Goal: Task Accomplishment & Management: Use online tool/utility

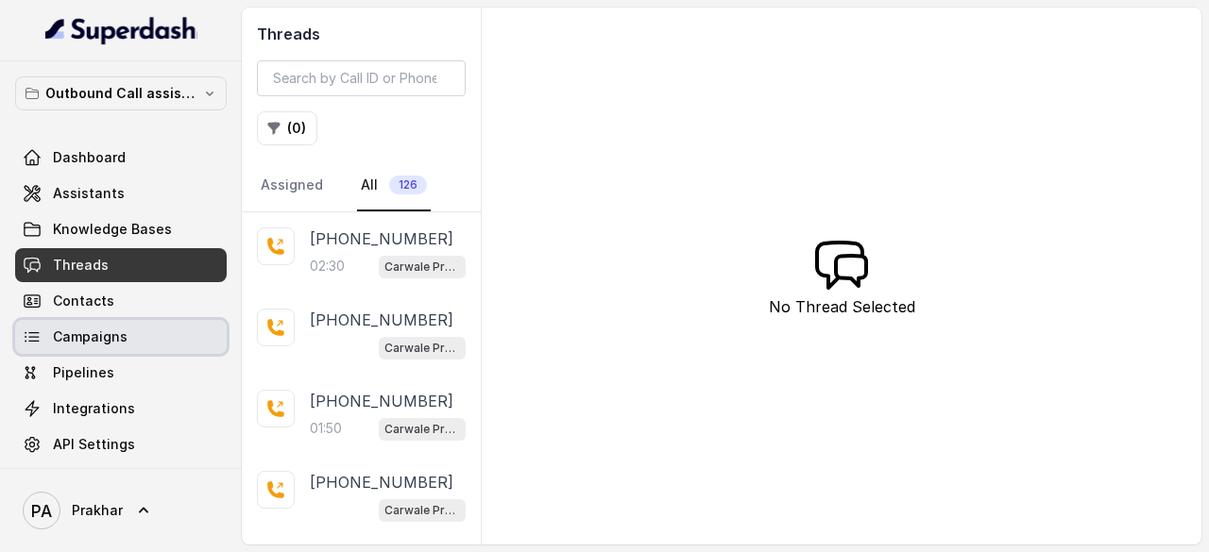
click at [129, 346] on link "Campaigns" at bounding box center [121, 337] width 212 height 34
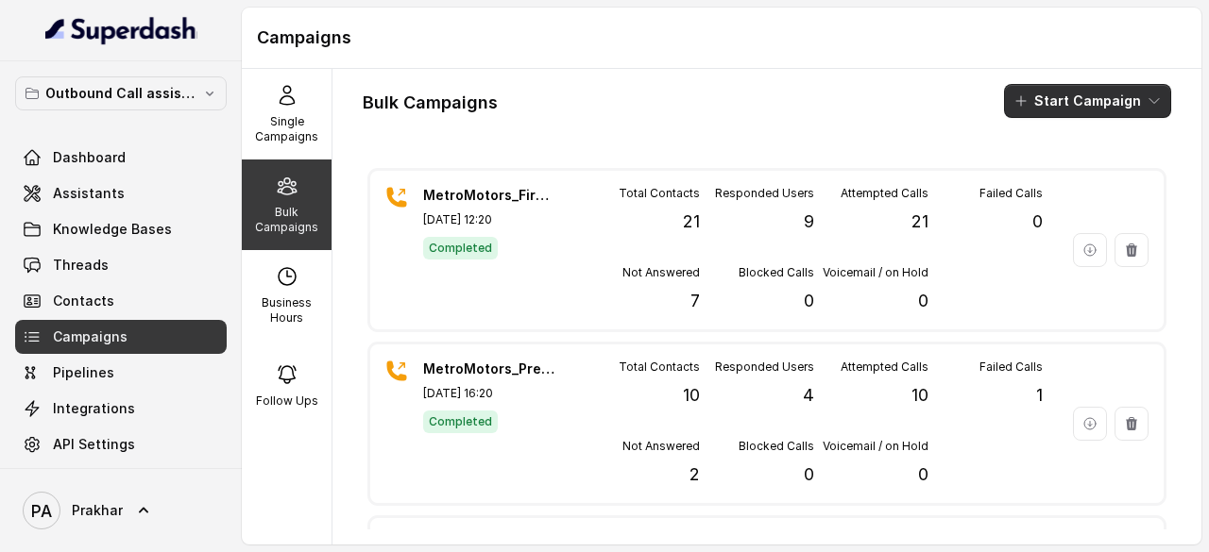
click at [1099, 99] on button "Start Campaign" at bounding box center [1087, 101] width 167 height 34
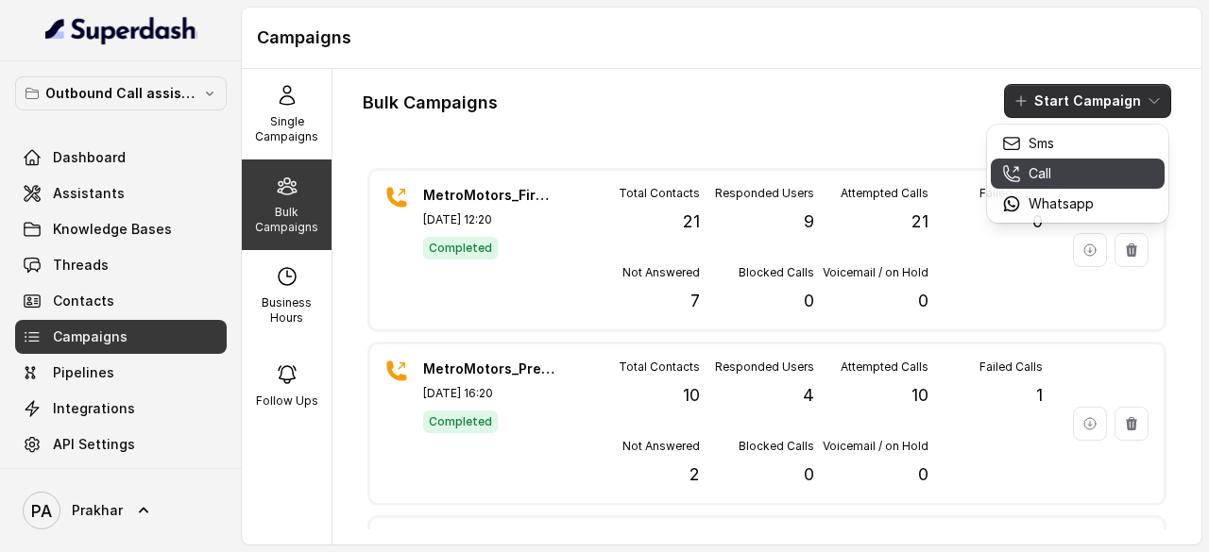
click at [1058, 168] on div "Call" at bounding box center [1048, 173] width 92 height 19
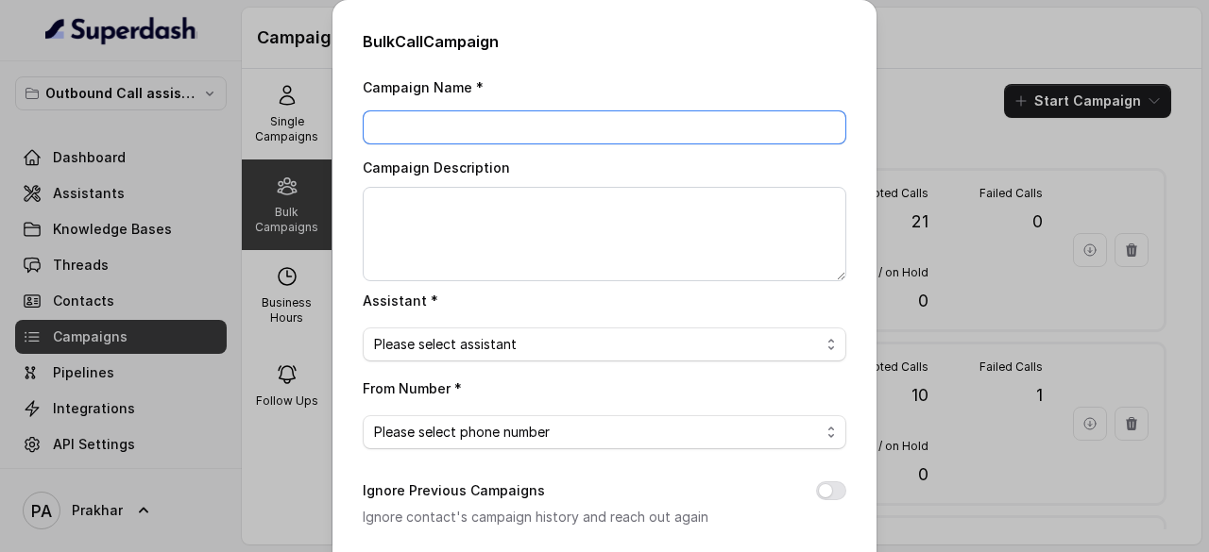
click at [652, 122] on input "Campaign Name *" at bounding box center [605, 127] width 484 height 34
paste input "Motors_9-10thOct_FirstCall"
type input "Metro Motors_9-10thOct_FirstCall"
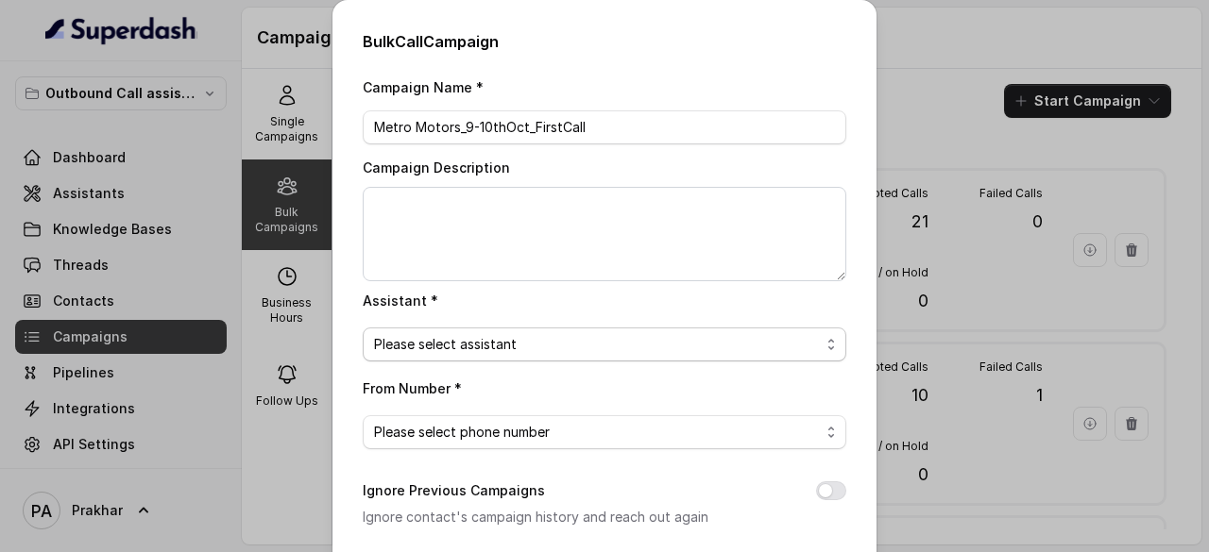
click at [638, 336] on span "Please select assistant" at bounding box center [597, 344] width 446 height 23
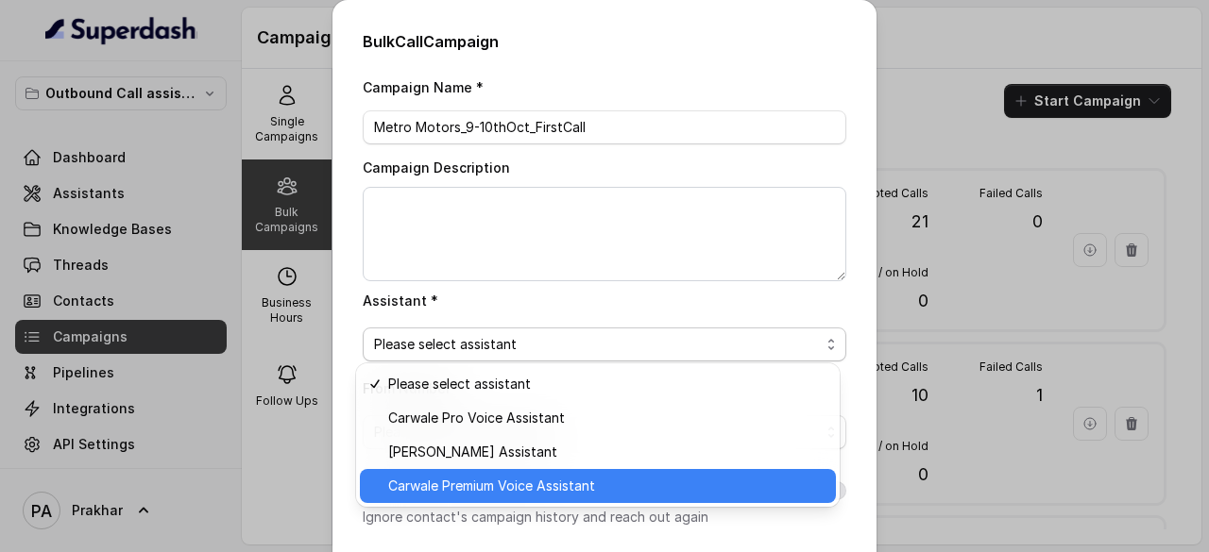
click at [521, 474] on div "Carwale Premium Voice Assistant" at bounding box center [598, 486] width 476 height 34
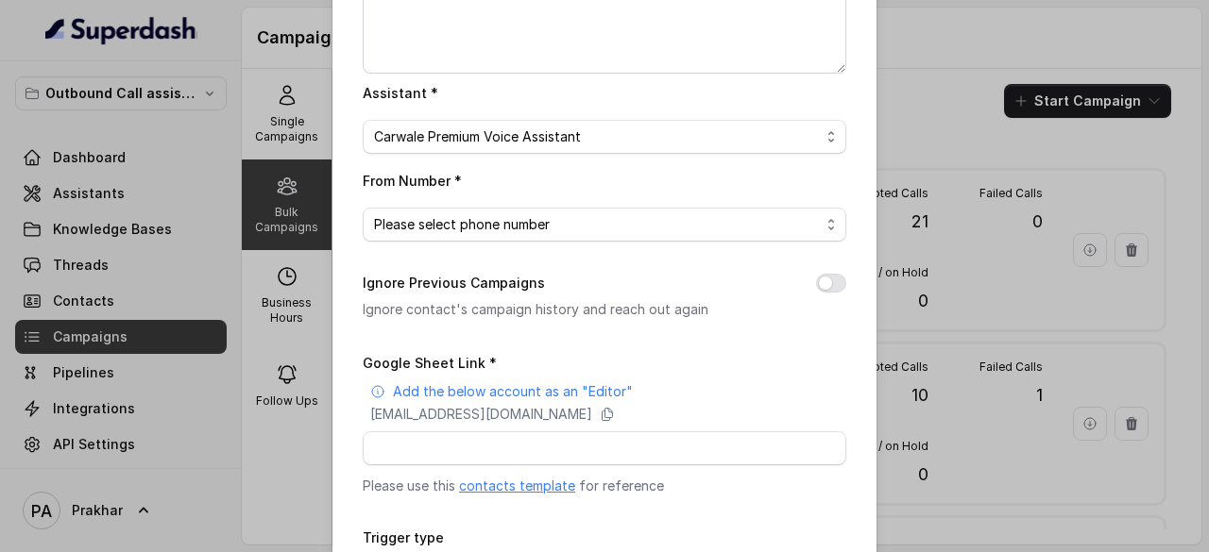
scroll to position [213, 0]
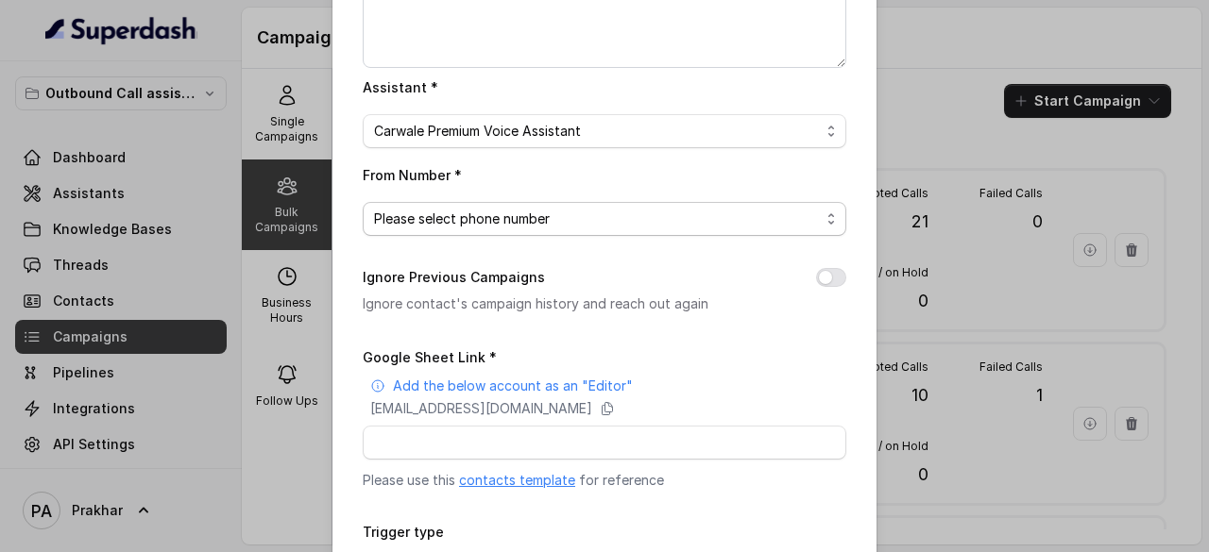
click at [557, 223] on span "Please select phone number" at bounding box center [597, 219] width 446 height 23
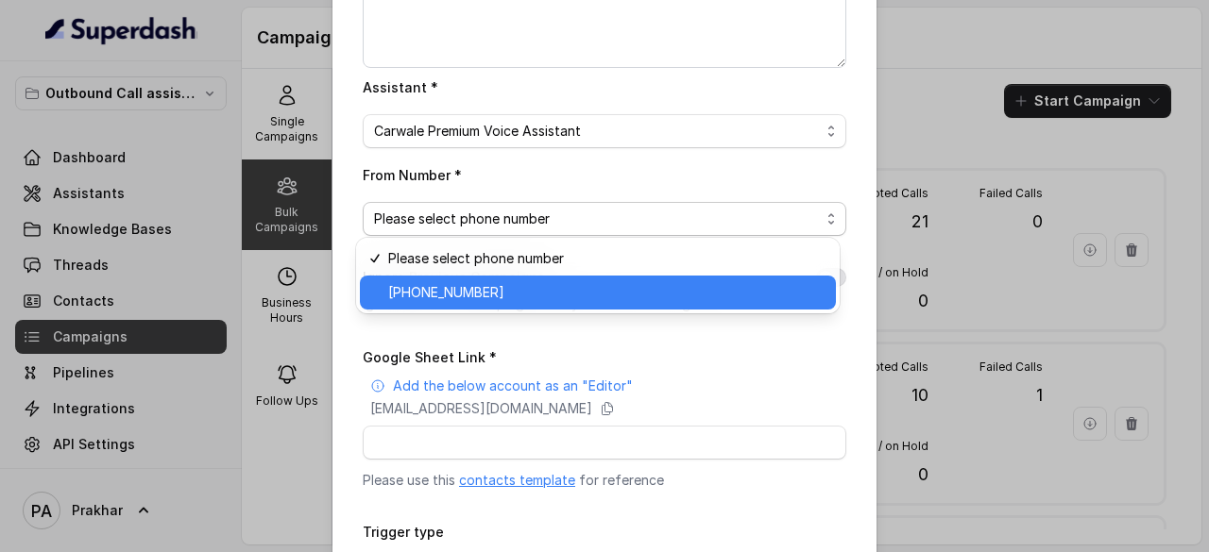
click at [496, 291] on span "[PHONE_NUMBER]" at bounding box center [606, 292] width 436 height 23
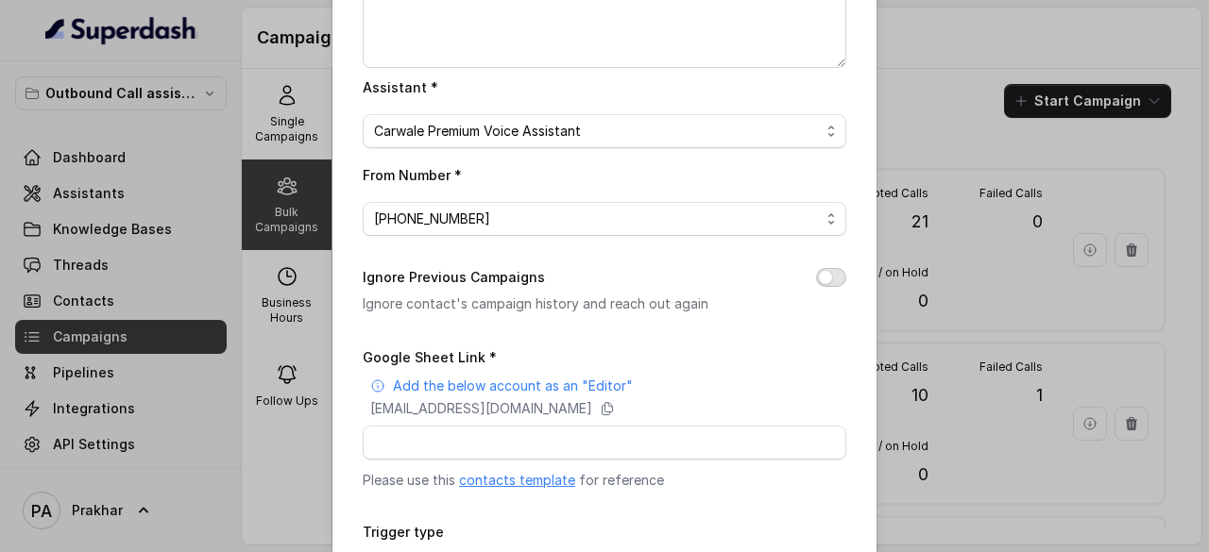
click at [833, 273] on button "Ignore Previous Campaigns" at bounding box center [831, 277] width 30 height 19
click at [525, 433] on input "Google Sheet Link *" at bounding box center [605, 443] width 484 height 34
paste input "[URL][DOMAIN_NAME]"
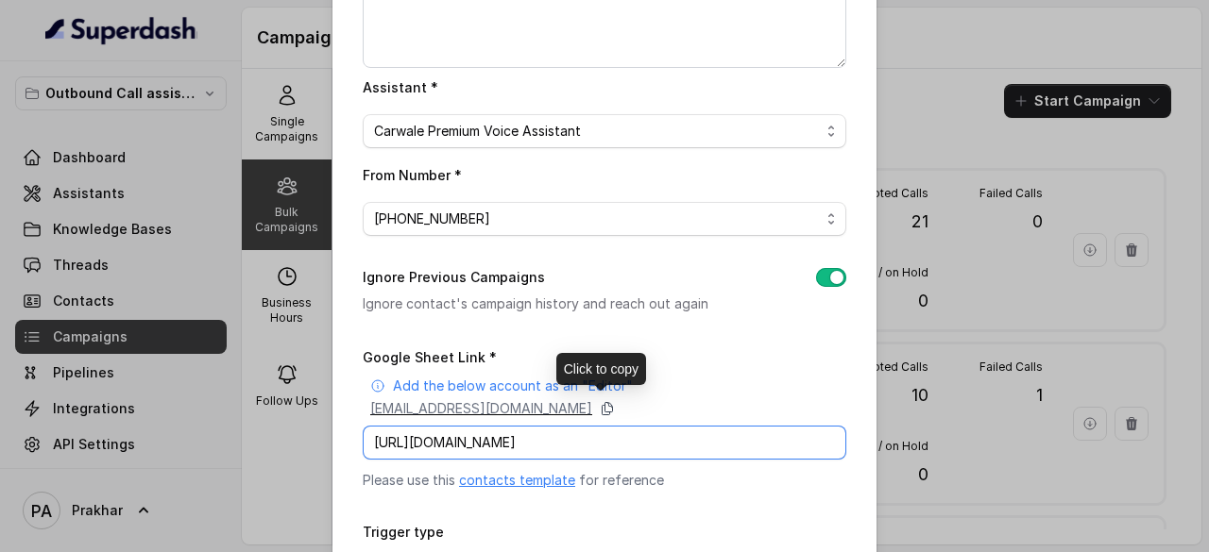
type input "[URL][DOMAIN_NAME]"
click at [615, 402] on icon at bounding box center [607, 408] width 15 height 15
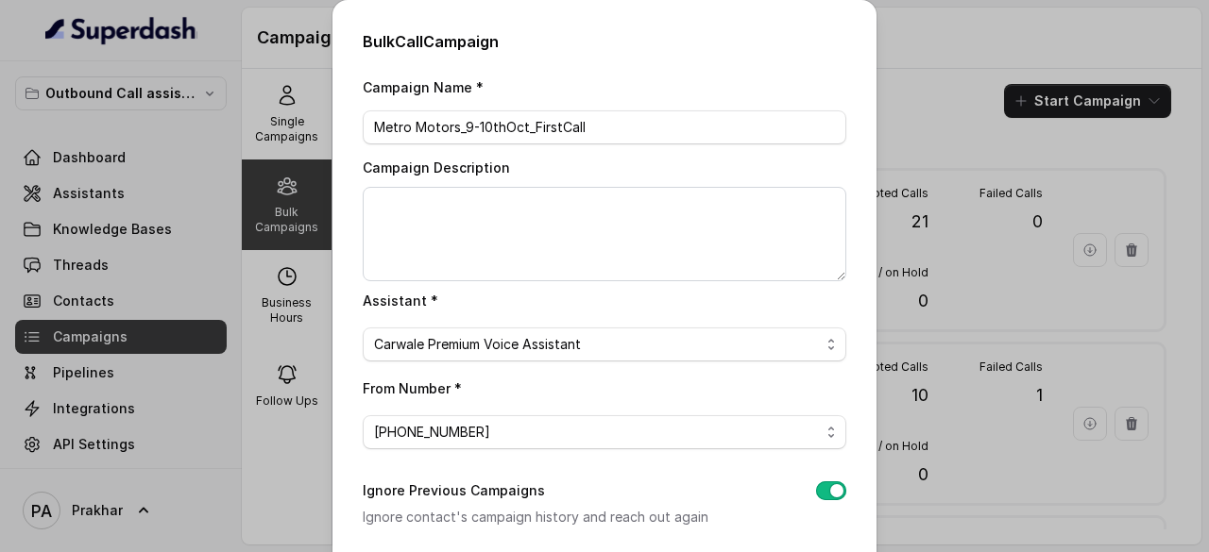
scroll to position [359, 0]
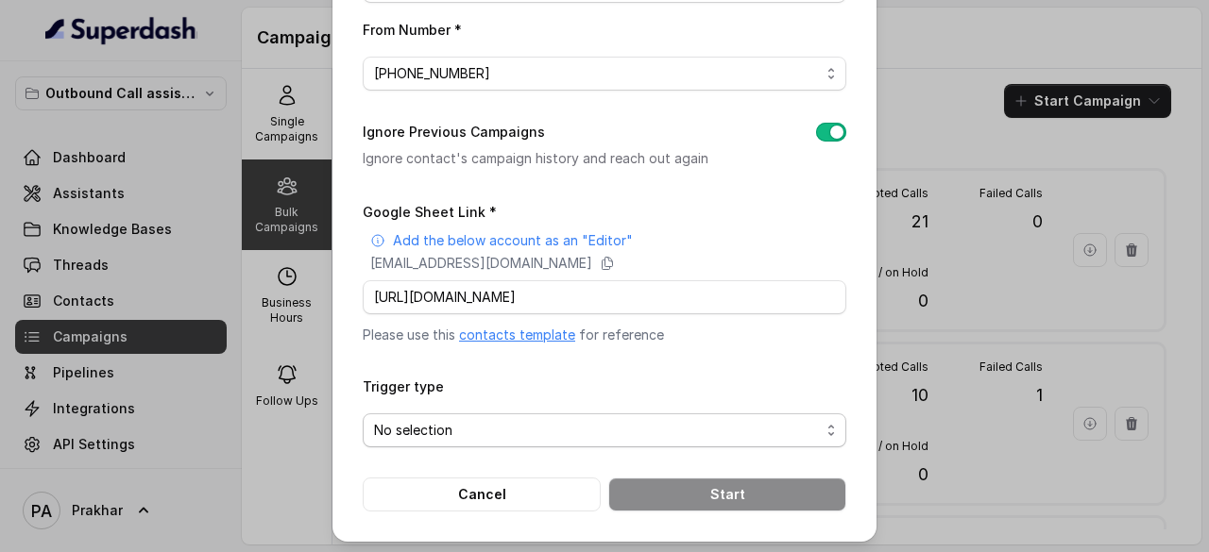
click at [649, 435] on span "No selection" at bounding box center [597, 430] width 446 height 23
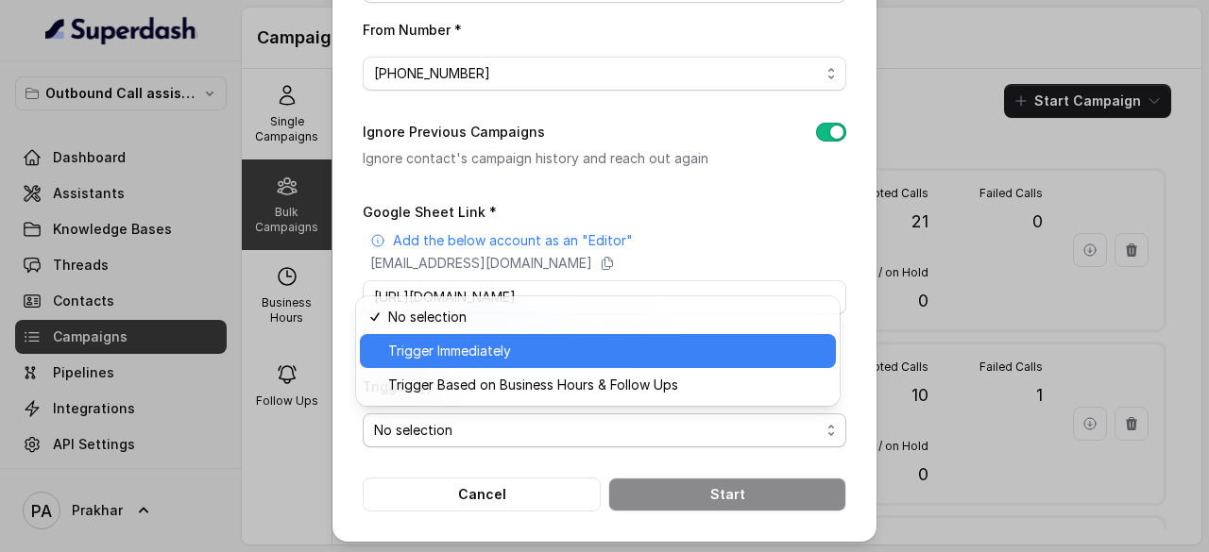
click at [530, 360] on span "Trigger Immediately" at bounding box center [606, 351] width 436 height 23
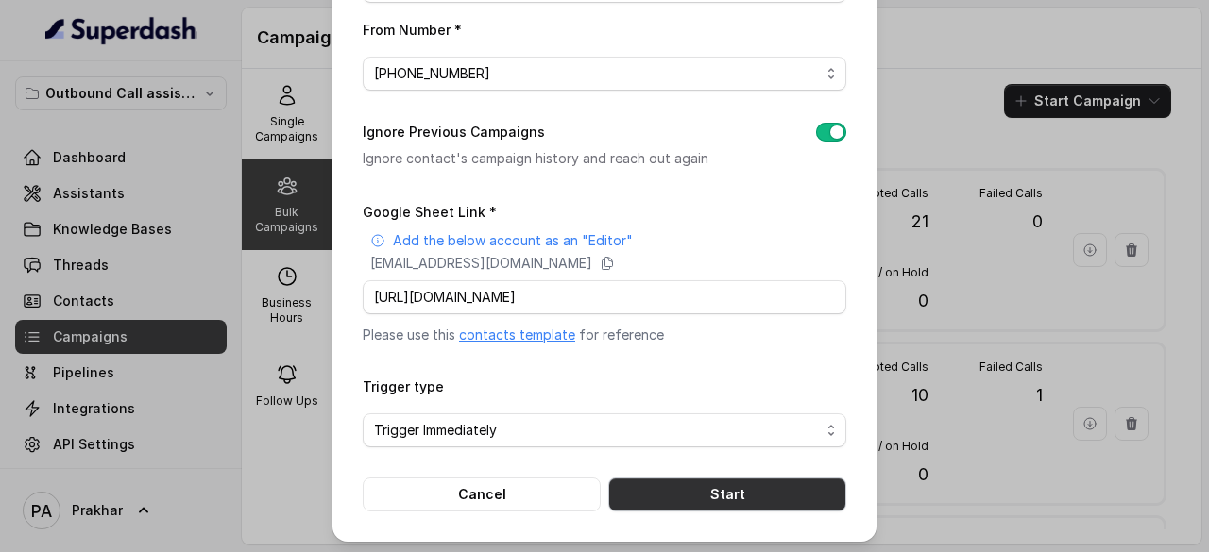
click at [691, 486] on button "Start" at bounding box center [727, 495] width 238 height 34
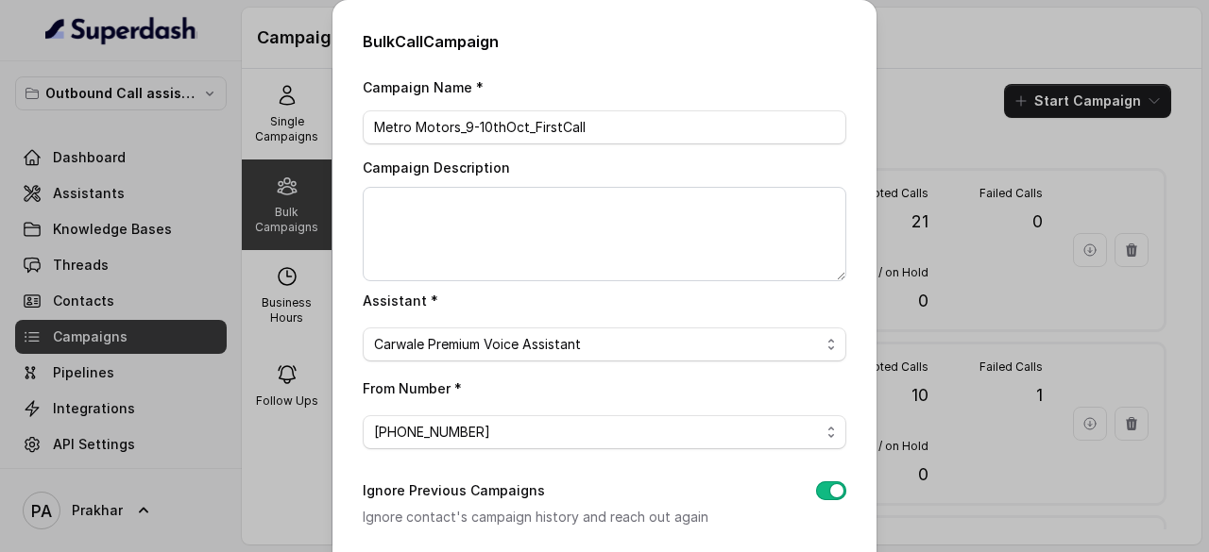
scroll to position [270, 0]
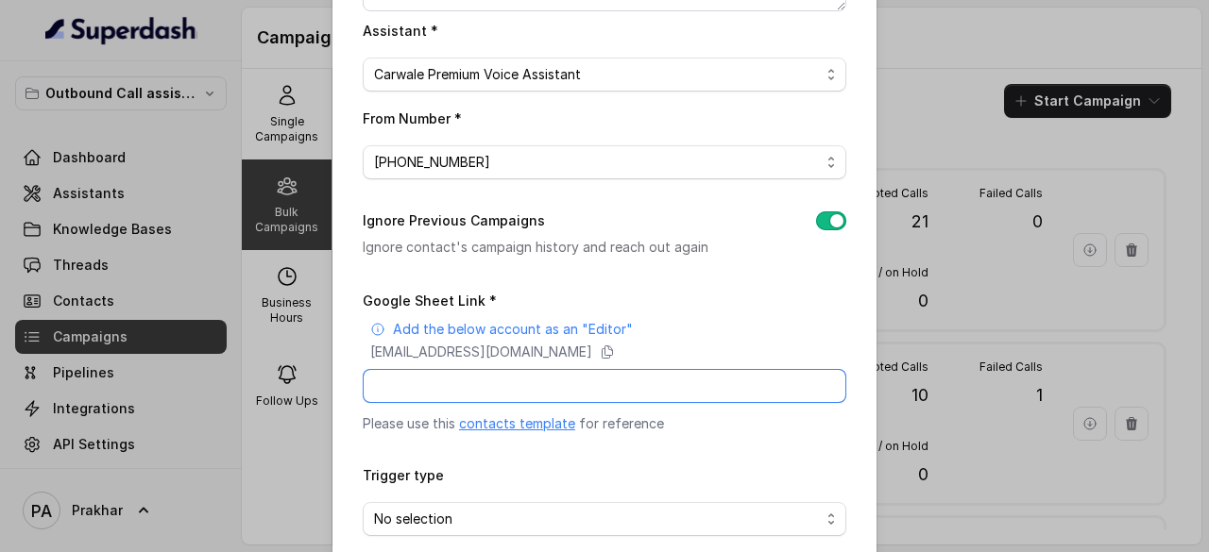
click at [552, 388] on input "Google Sheet Link *" at bounding box center [605, 386] width 484 height 34
paste input "[URL][DOMAIN_NAME]"
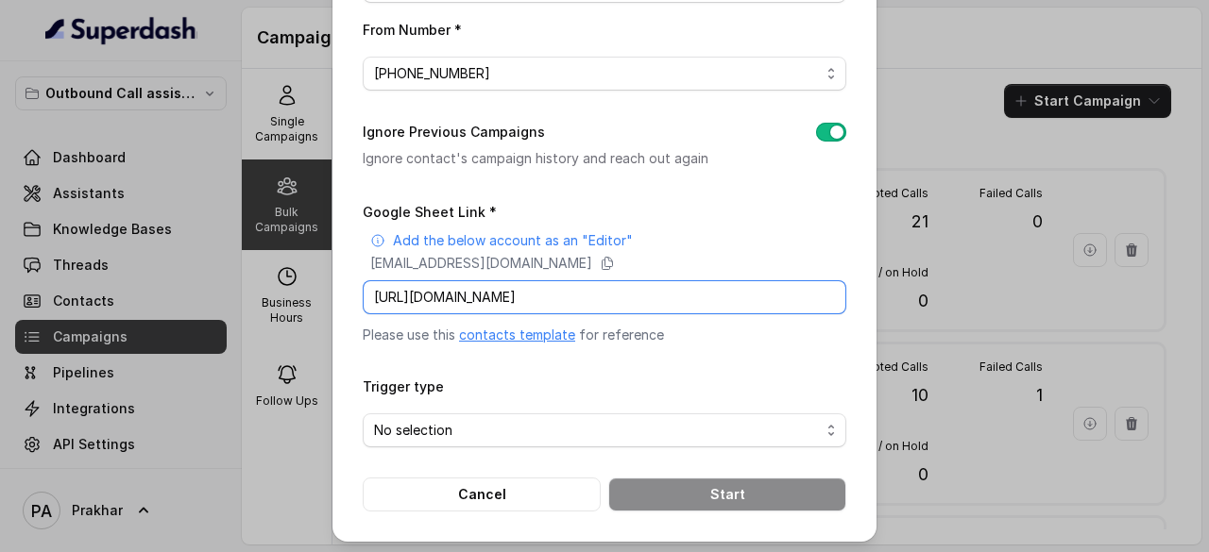
type input "[URL][DOMAIN_NAME]"
click at [606, 290] on input "[URL][DOMAIN_NAME]" at bounding box center [605, 297] width 484 height 34
click at [685, 420] on span "No selection" at bounding box center [597, 430] width 446 height 23
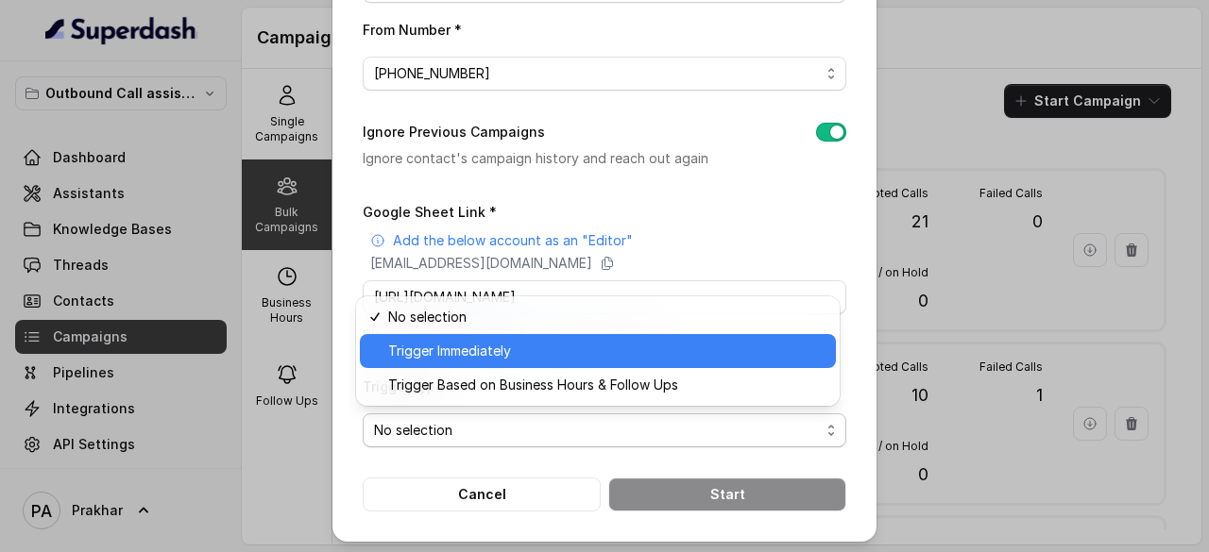
click at [534, 347] on span "Trigger Immediately" at bounding box center [606, 351] width 436 height 23
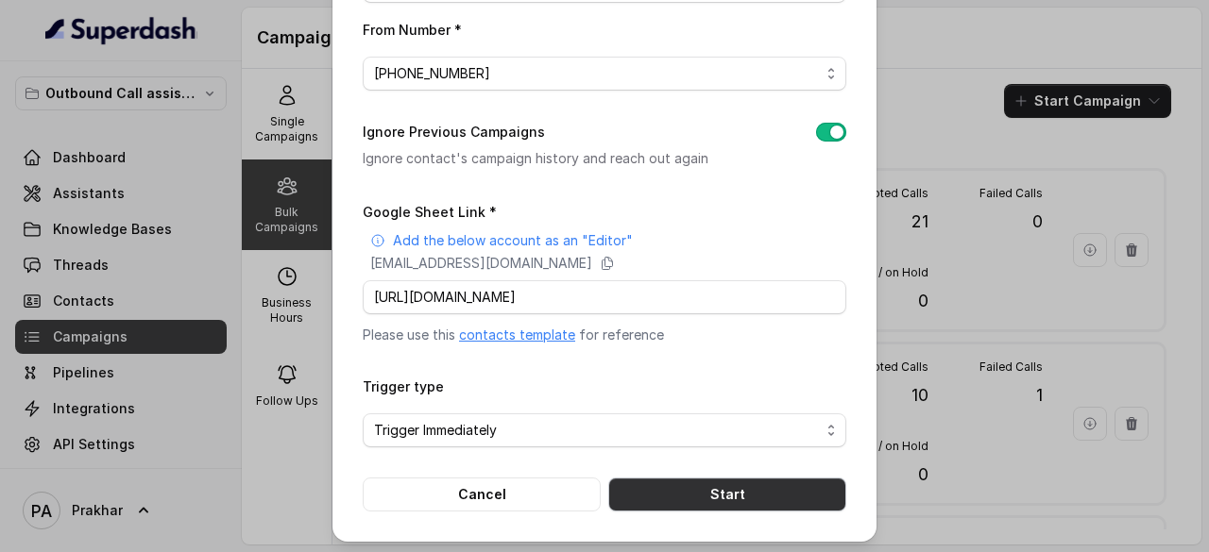
click at [678, 478] on button "Start" at bounding box center [727, 495] width 238 height 34
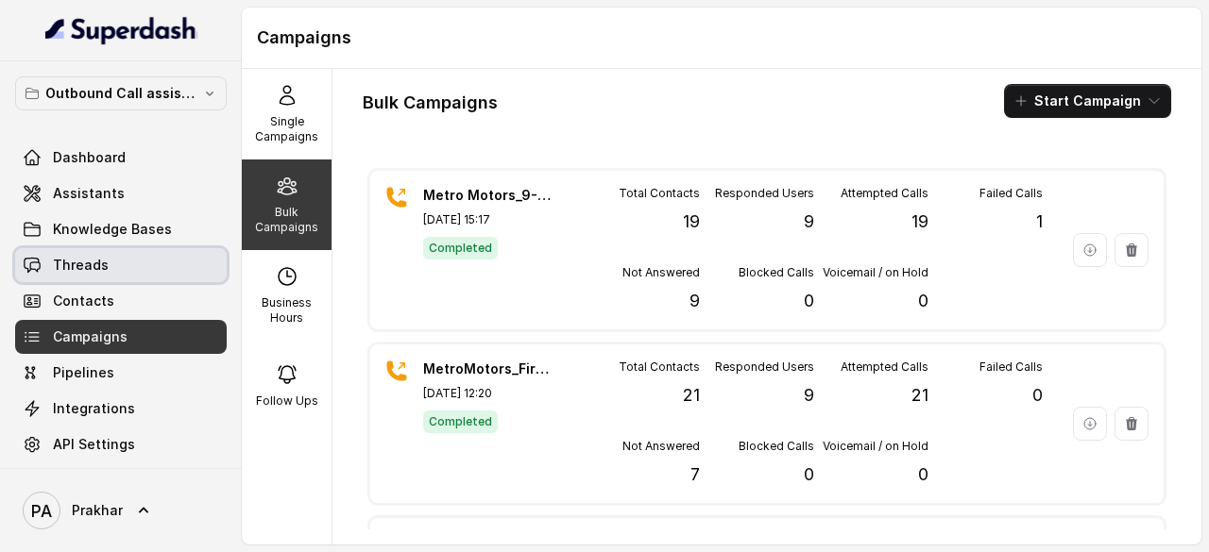
click at [127, 261] on link "Threads" at bounding box center [121, 265] width 212 height 34
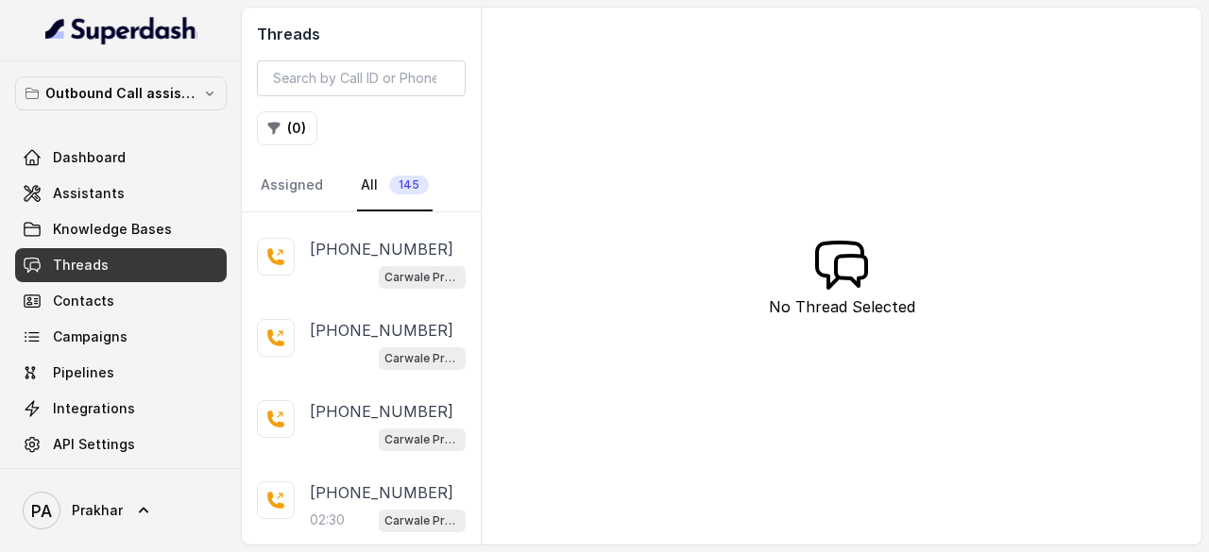
scroll to position [1352, 0]
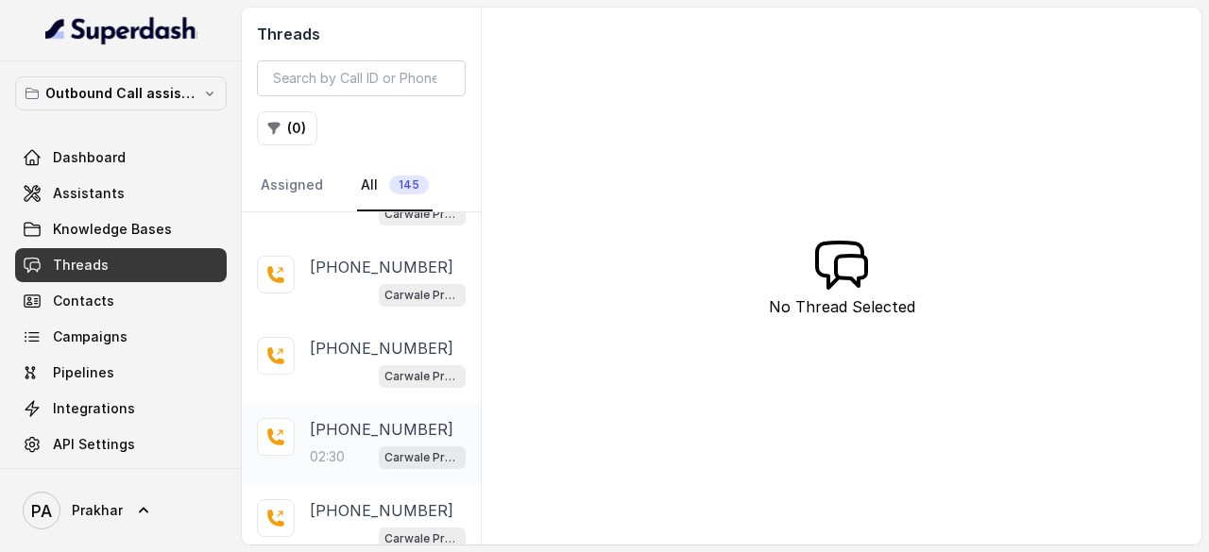
click at [362, 428] on div "+919877769738 02:30 Carwale Premium Voice Assistant" at bounding box center [388, 443] width 156 height 51
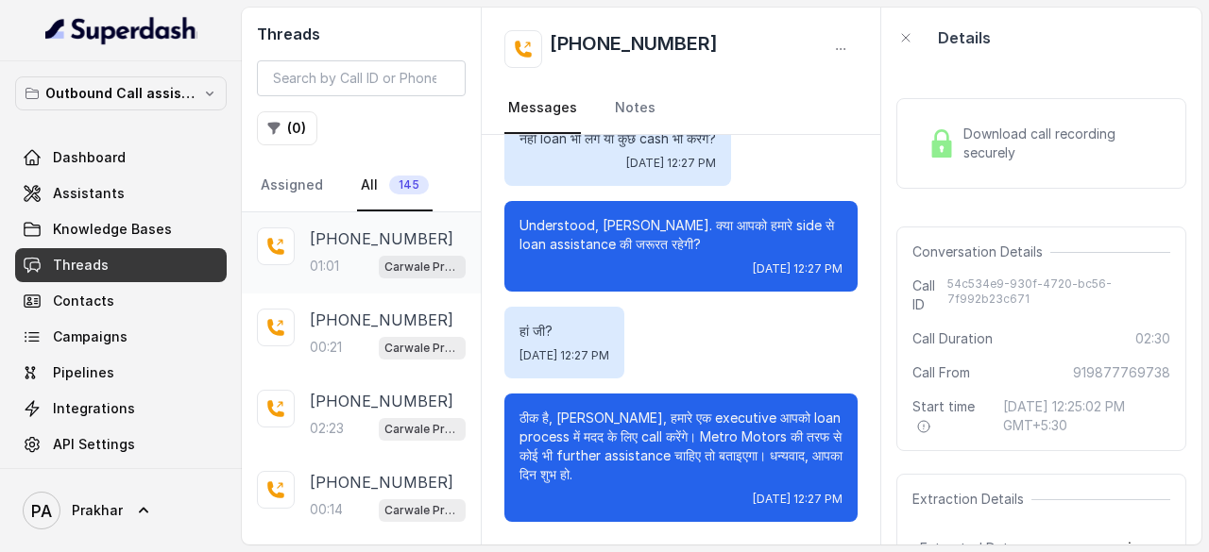
click at [379, 254] on div "Carwale Premium Voice Assistant" at bounding box center [422, 266] width 87 height 25
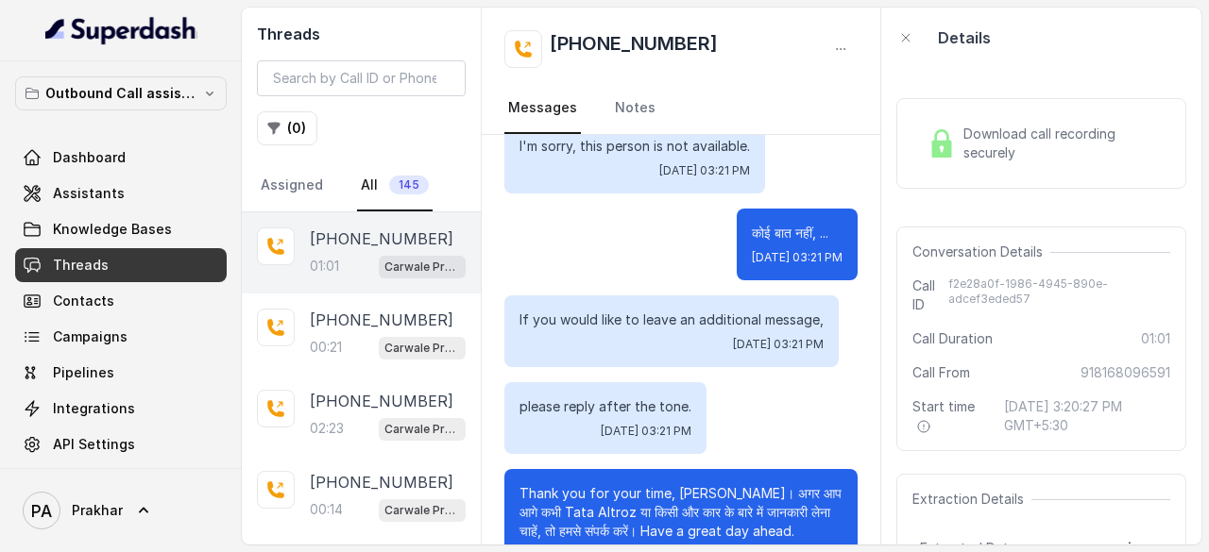
scroll to position [515, 0]
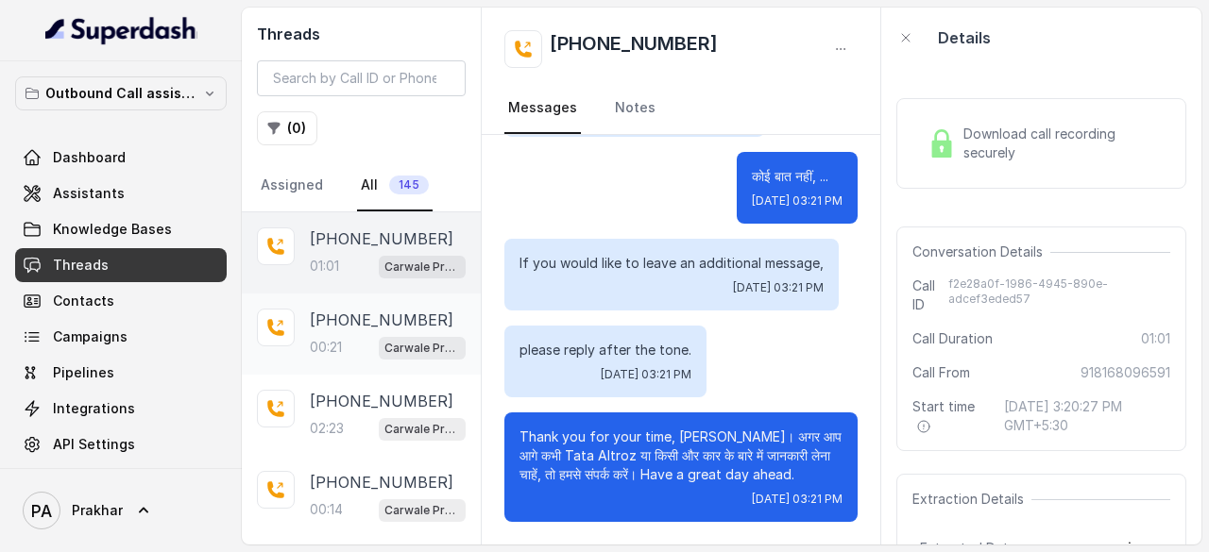
click at [331, 331] on div "+918708591536 00:21 Carwale Premium Voice Assistant" at bounding box center [388, 334] width 156 height 51
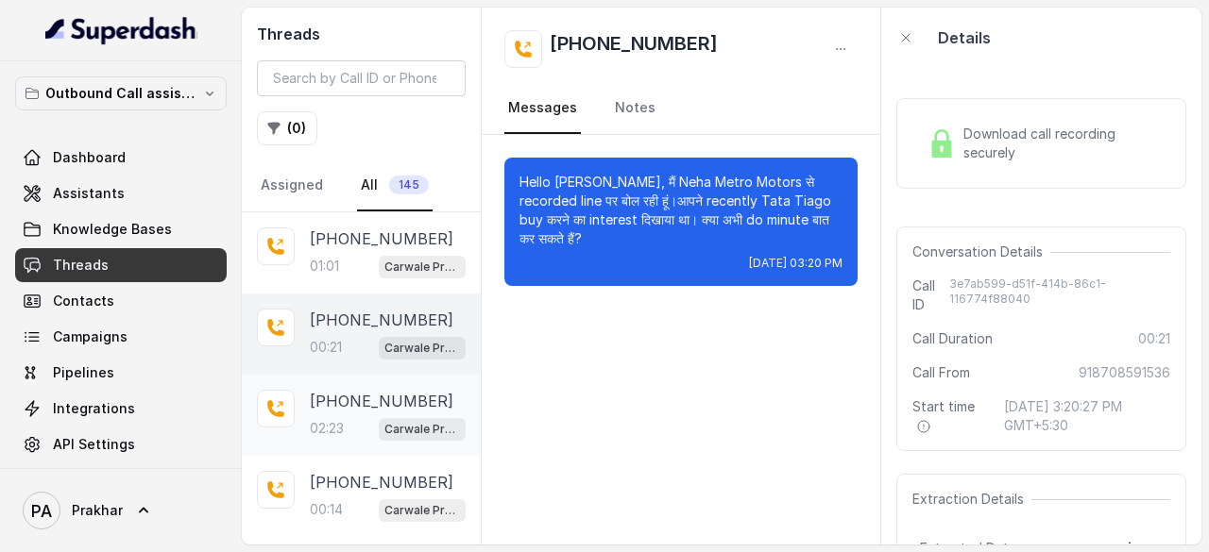
click at [319, 430] on p "02:23" at bounding box center [327, 428] width 34 height 19
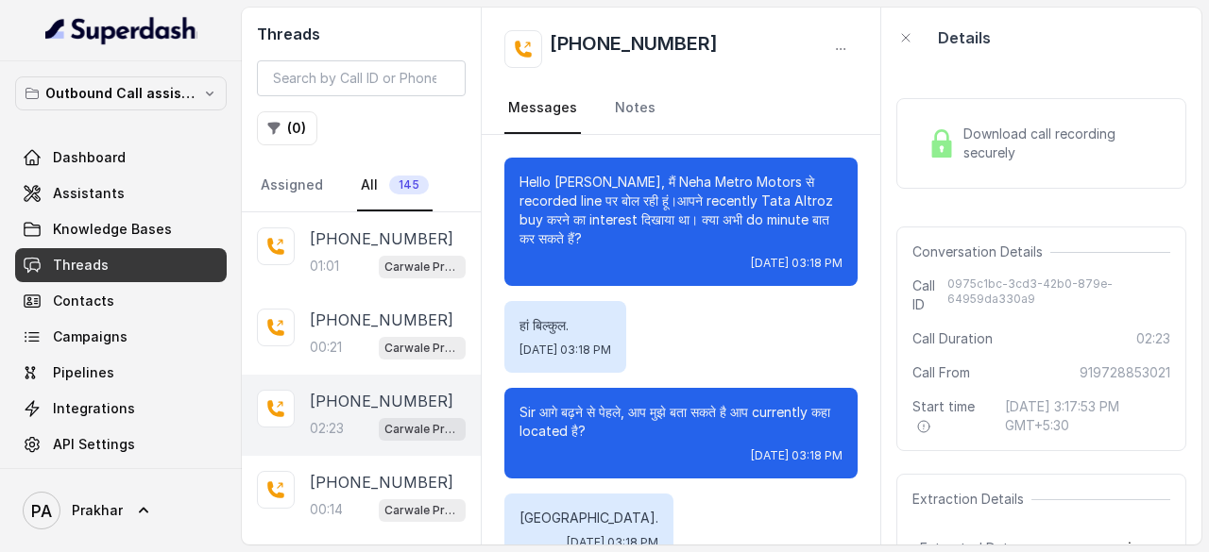
click at [1079, 177] on div "Download call recording securely" at bounding box center [1041, 143] width 290 height 91
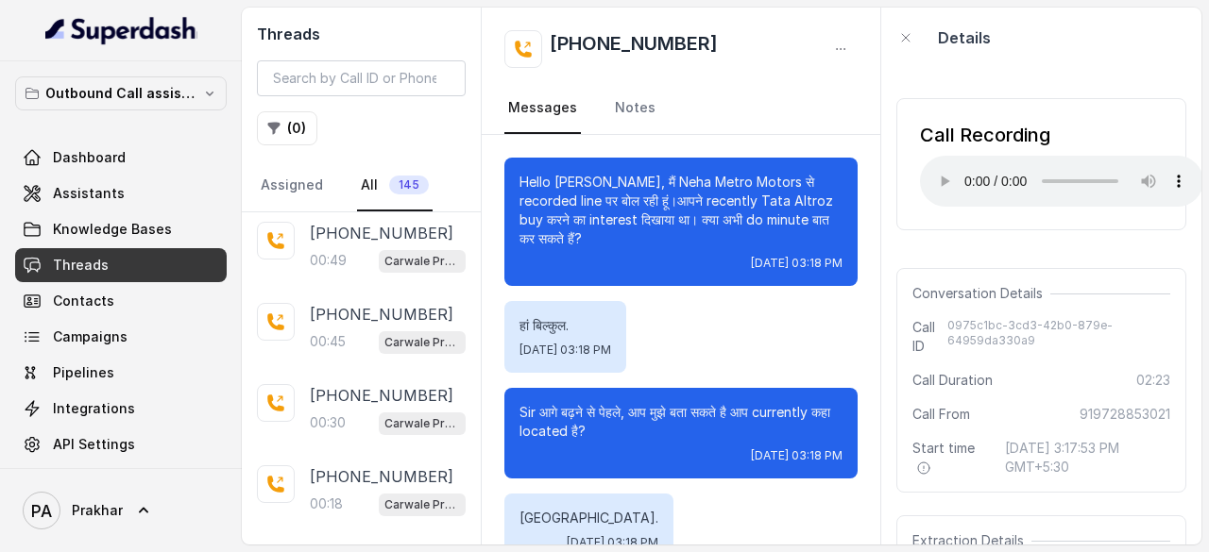
scroll to position [332, 0]
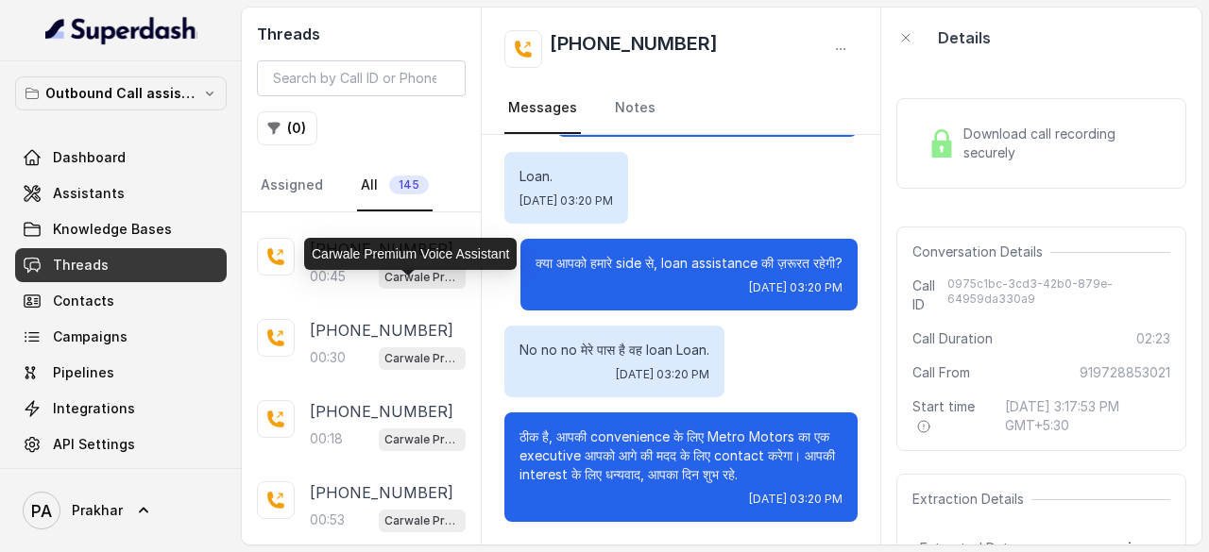
scroll to position [400, 0]
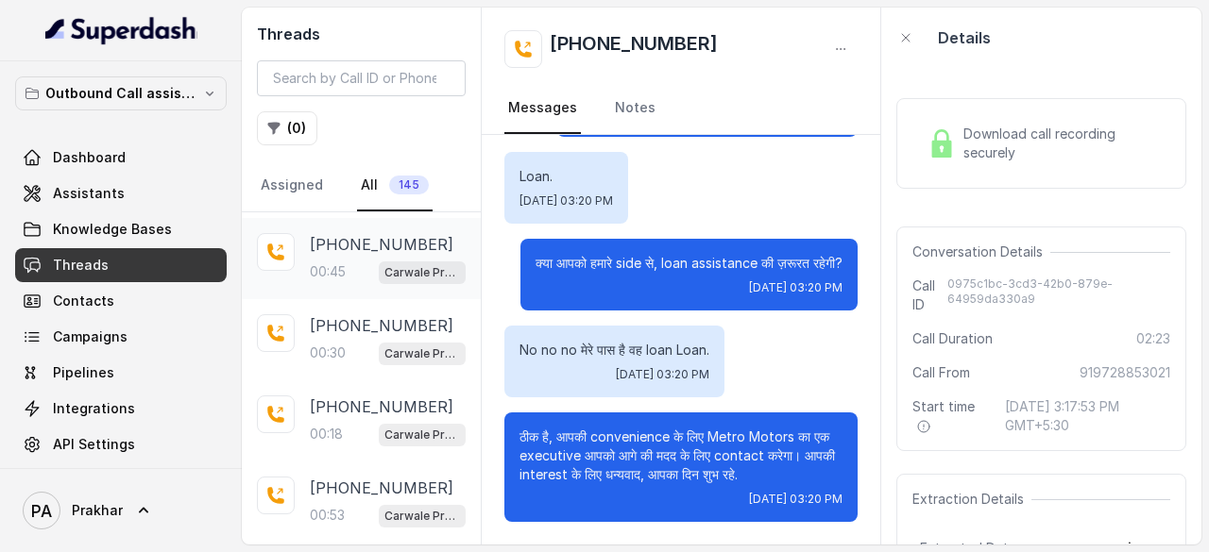
click at [355, 279] on div "00:45 Carwale Premium Voice Assistant" at bounding box center [388, 272] width 156 height 25
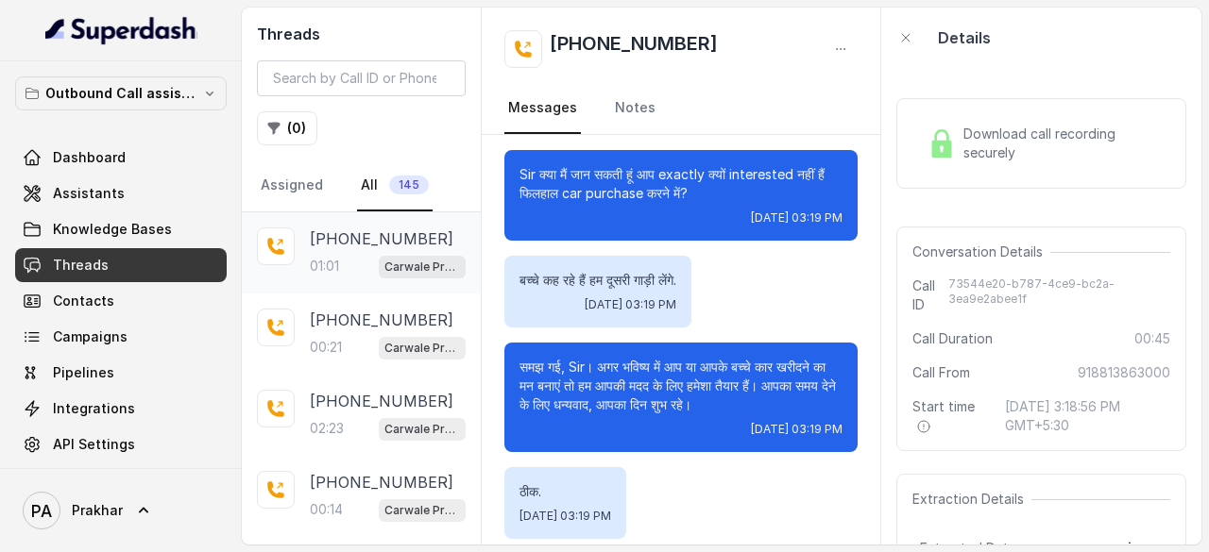
click at [383, 250] on div "+918168096591 01:01 Carwale Premium Voice Assistant" at bounding box center [388, 253] width 156 height 51
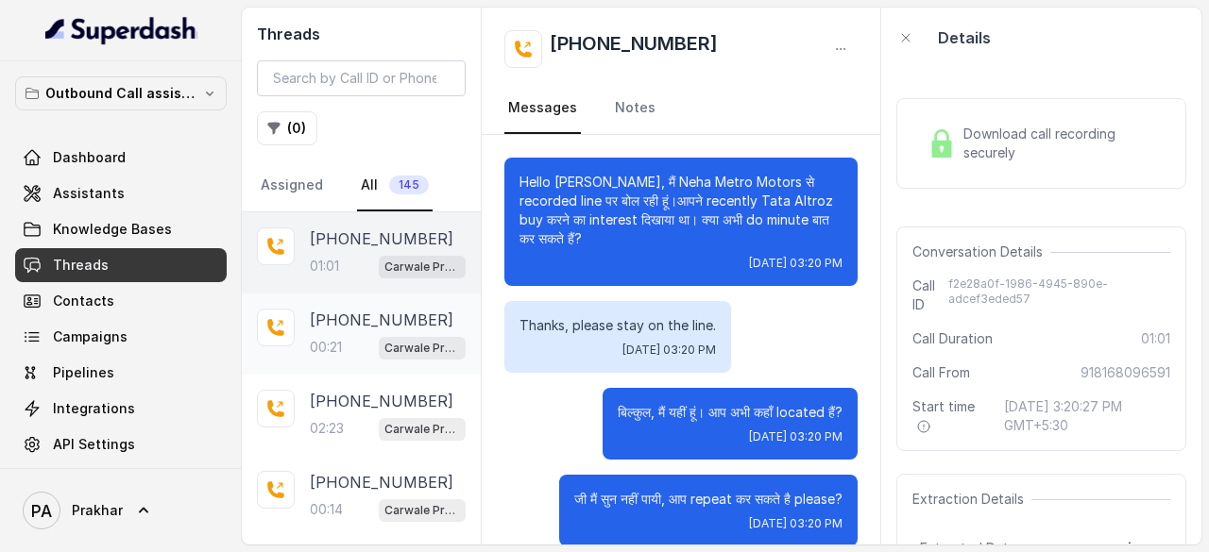
click at [341, 338] on p "00:21" at bounding box center [326, 347] width 32 height 19
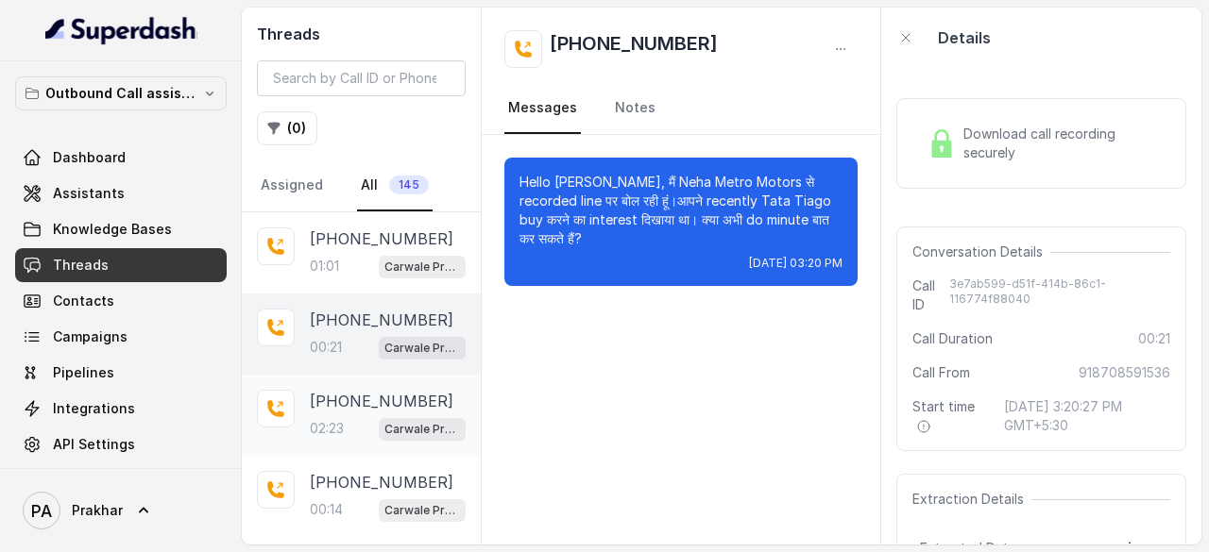
click at [361, 408] on p "+919728853021" at bounding box center [382, 401] width 144 height 23
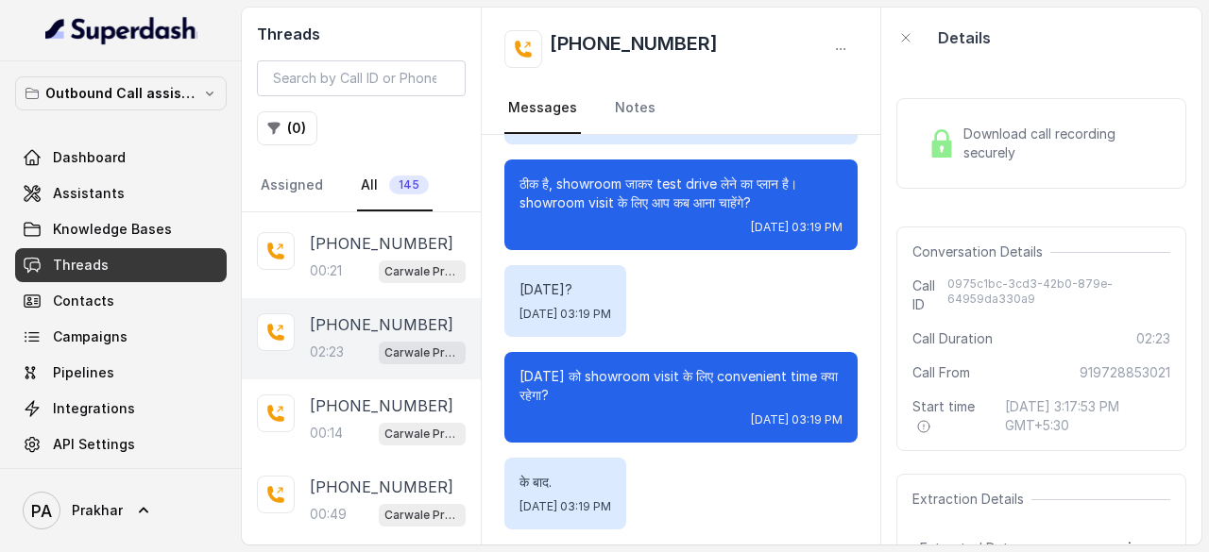
scroll to position [77, 0]
click at [358, 475] on p "+919602148781" at bounding box center [382, 486] width 144 height 23
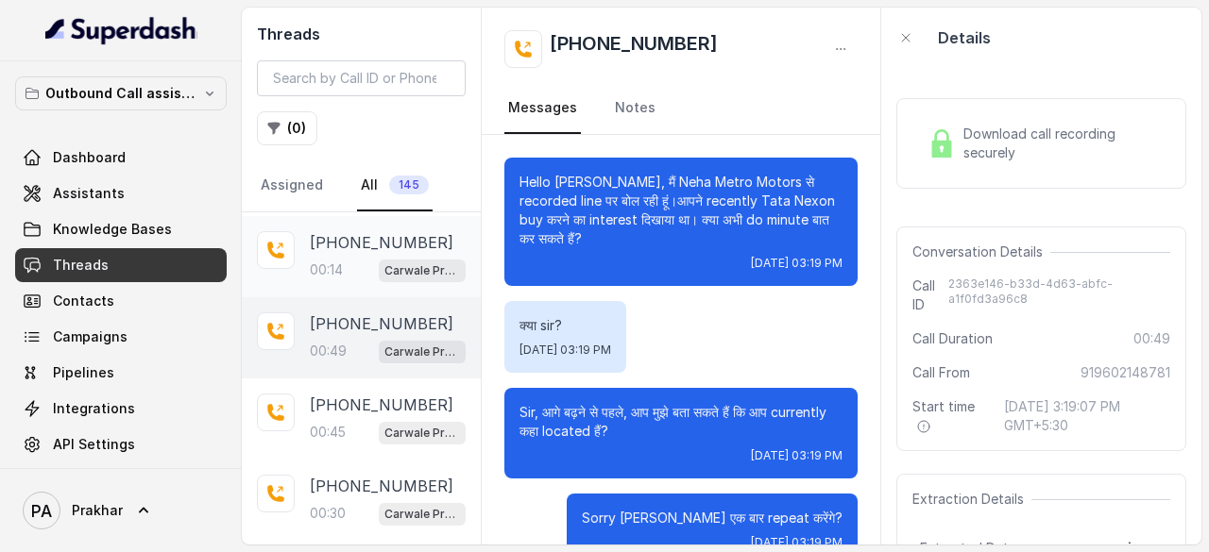
scroll to position [245, 0]
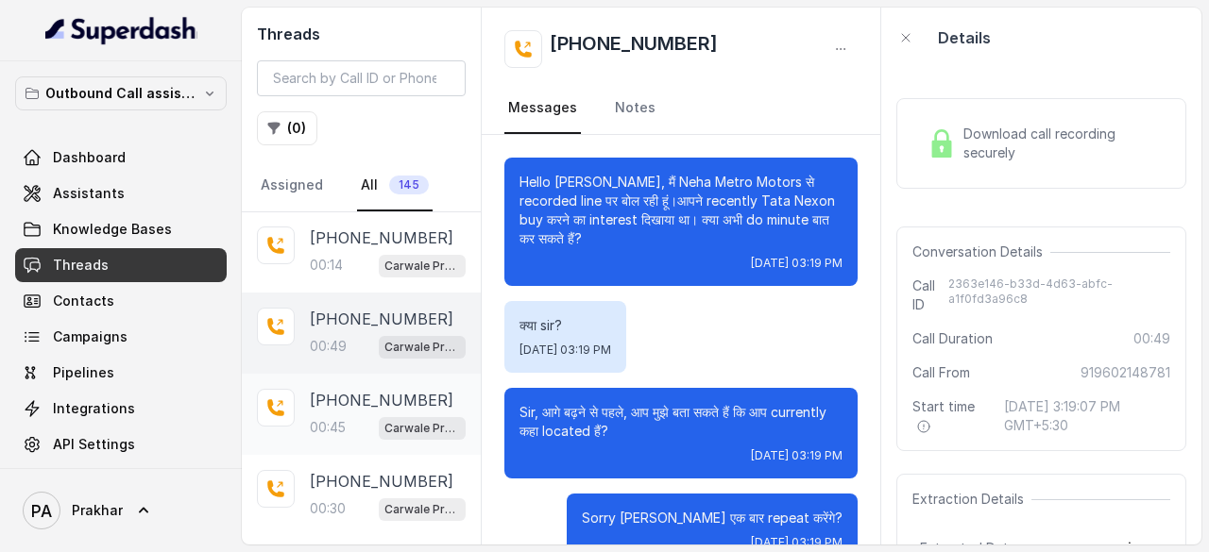
click at [359, 420] on div "00:45 Carwale Premium Voice Assistant" at bounding box center [388, 428] width 156 height 25
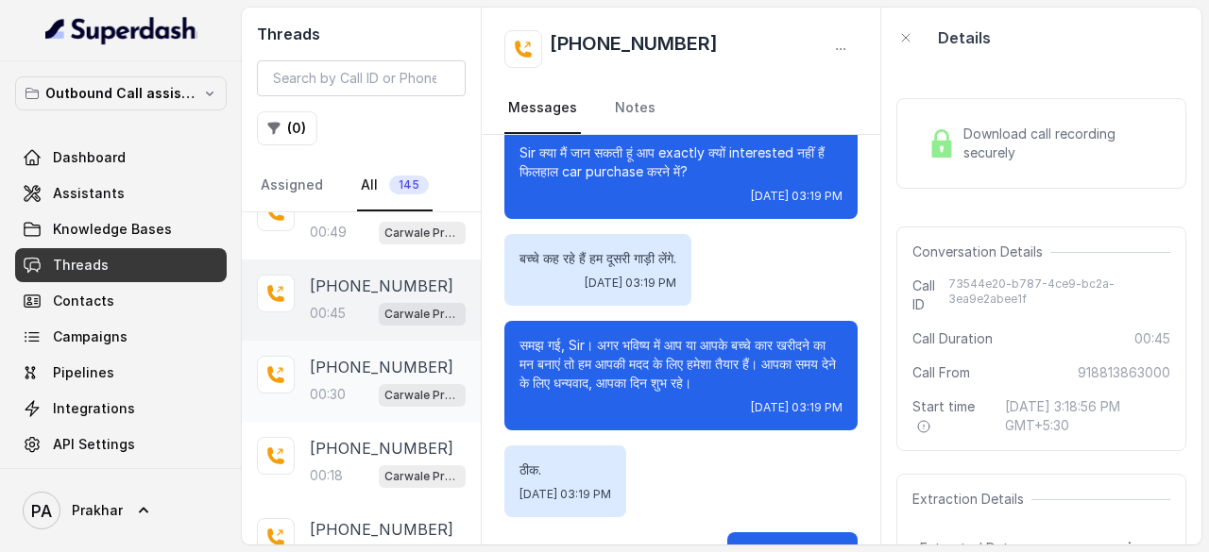
scroll to position [360, 0]
click at [344, 360] on p "+919896841586" at bounding box center [382, 366] width 144 height 23
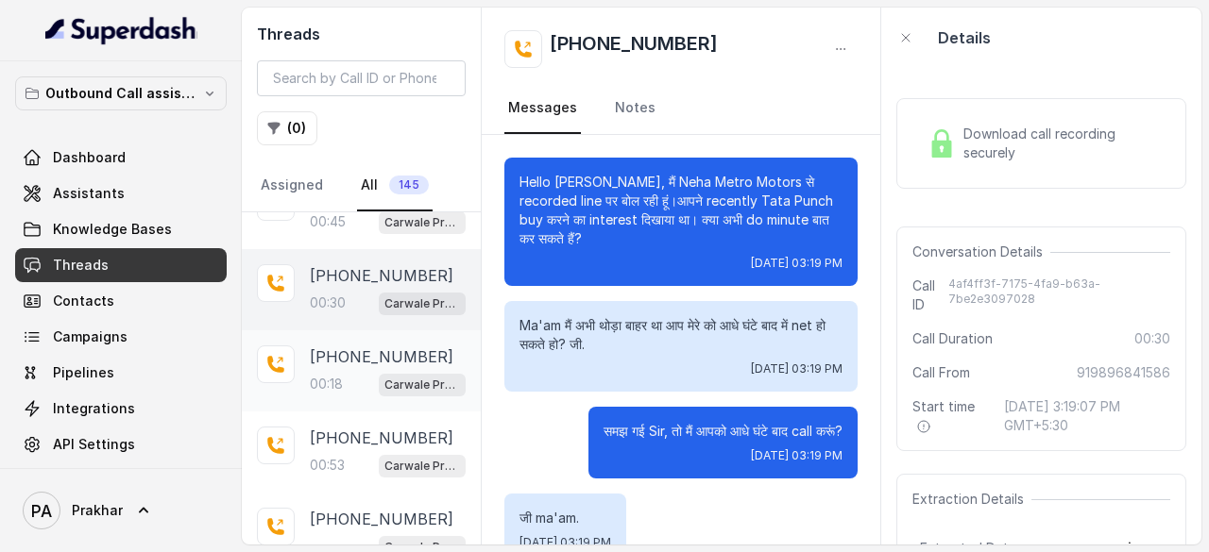
scroll to position [452, 0]
click at [348, 377] on div "00:18 Carwale Premium Voice Assistant" at bounding box center [388, 382] width 156 height 25
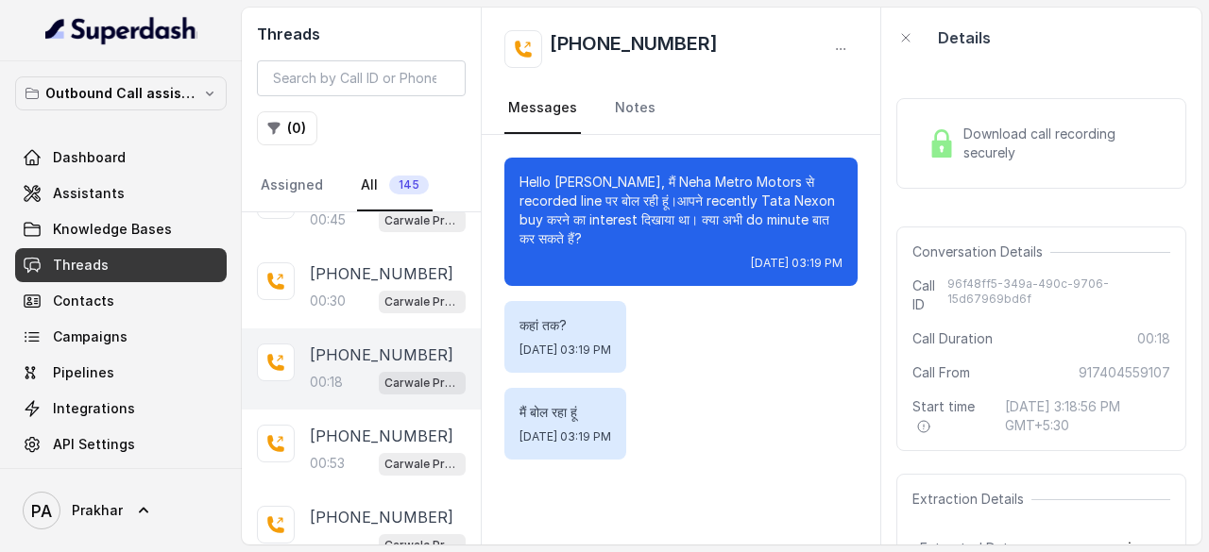
scroll to position [547, 0]
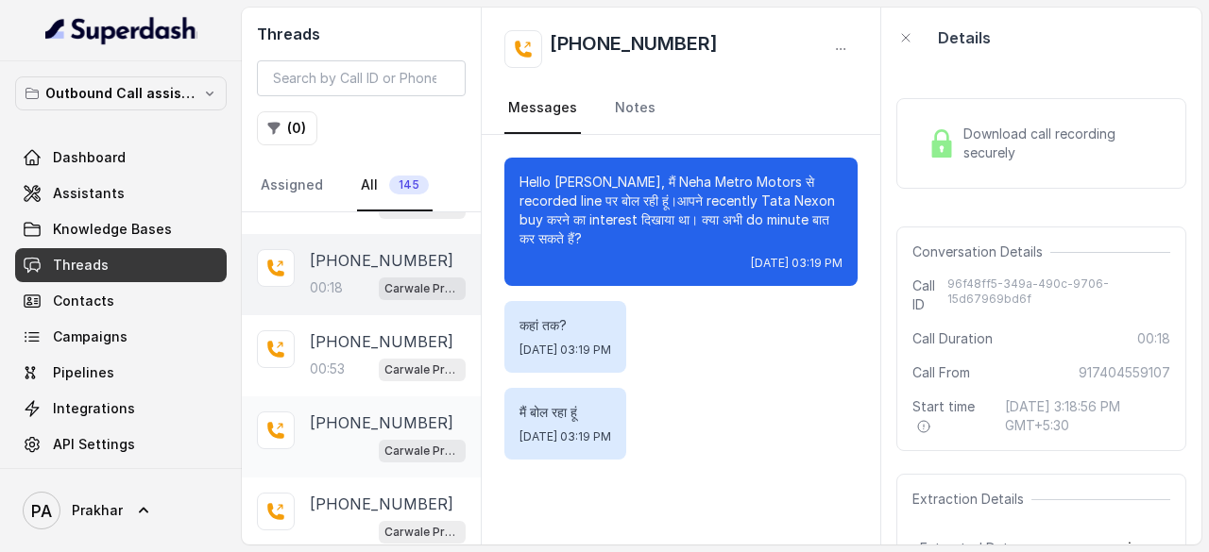
click at [365, 428] on div "+919996484507 Carwale Premium Voice Assistant" at bounding box center [388, 437] width 156 height 51
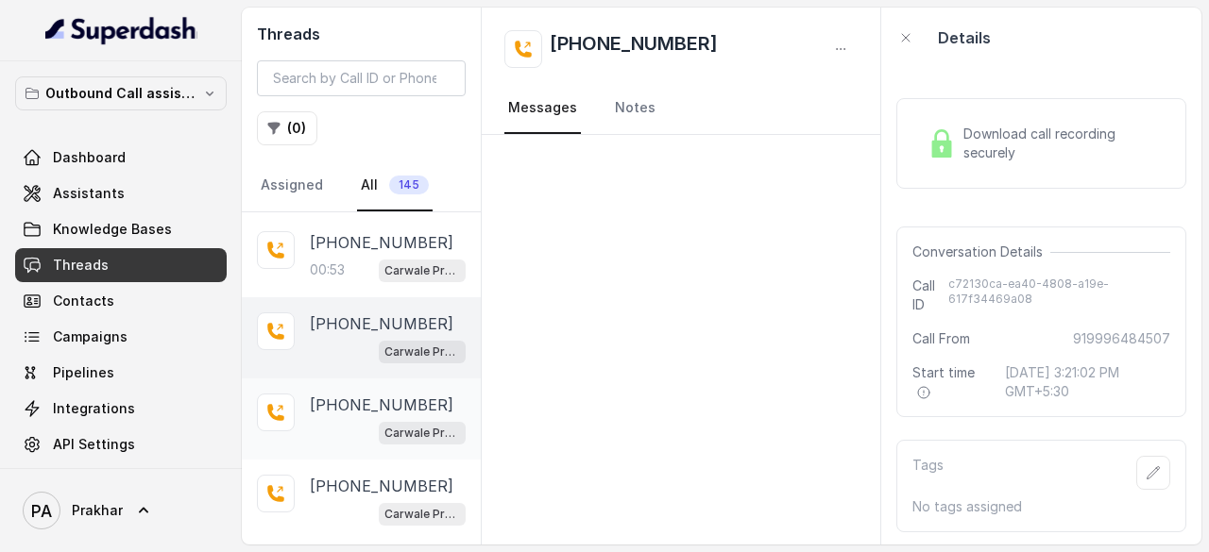
scroll to position [647, 0]
click at [344, 393] on p "+919050924347" at bounding box center [382, 404] width 144 height 23
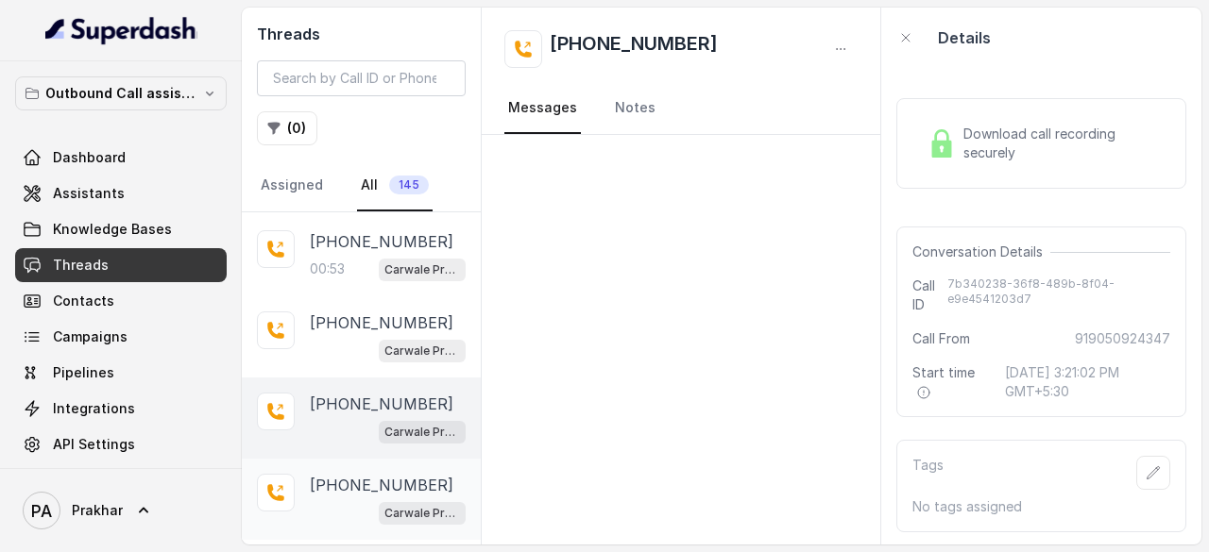
click at [391, 474] on p "+917900622629" at bounding box center [382, 485] width 144 height 23
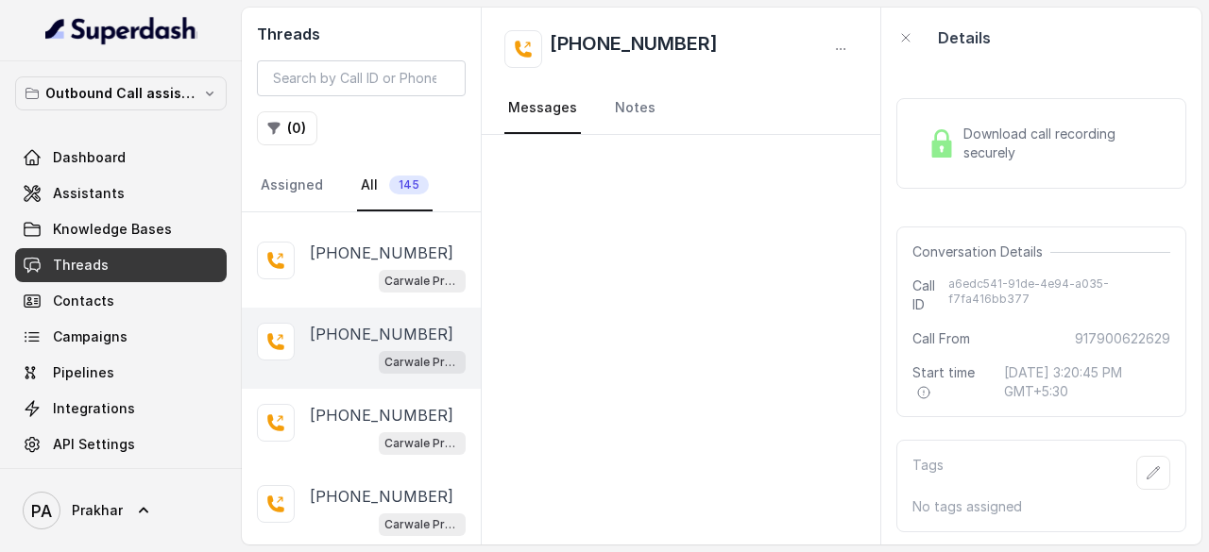
scroll to position [807, 0]
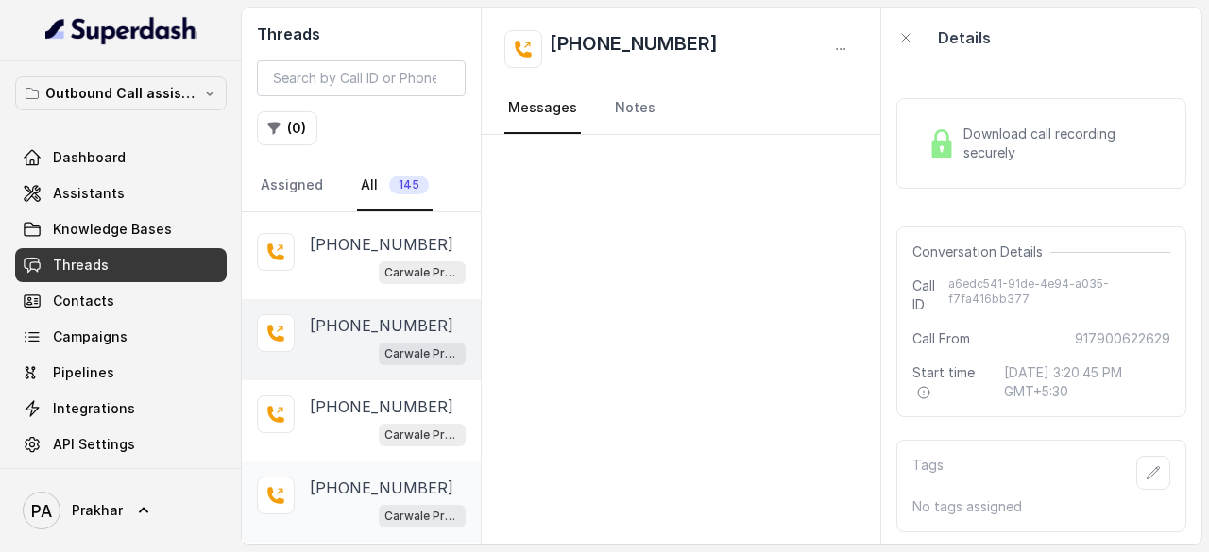
click at [364, 486] on p "+919458113332" at bounding box center [382, 488] width 144 height 23
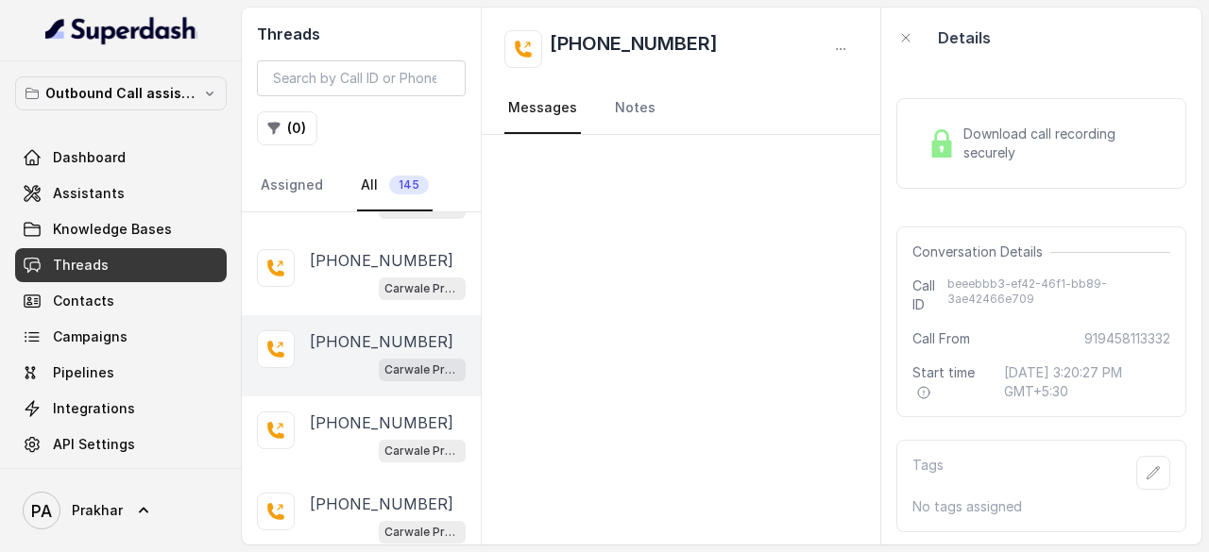
scroll to position [961, 0]
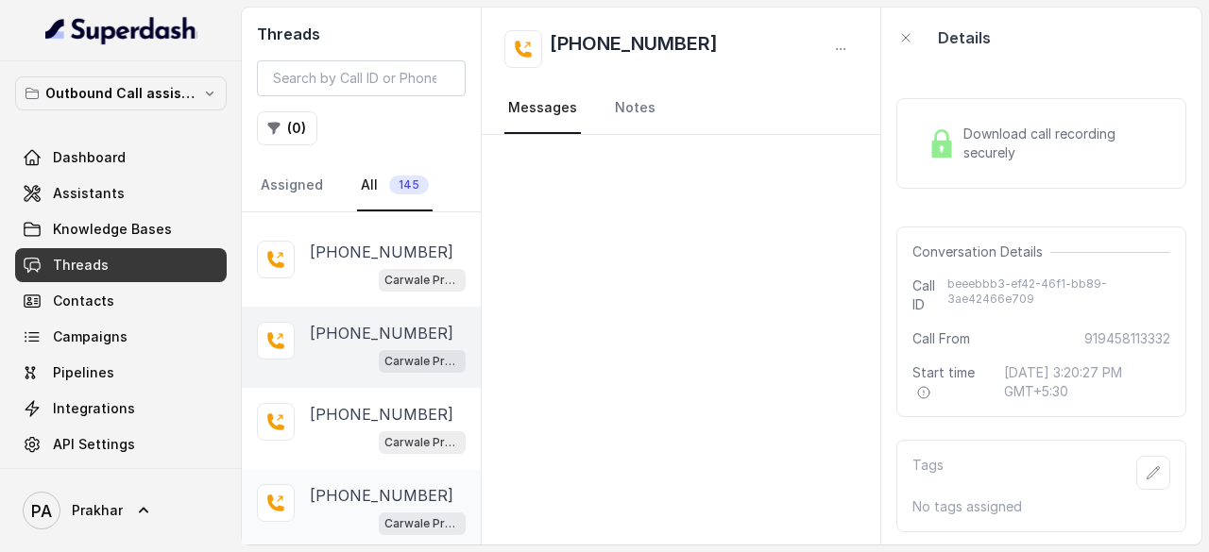
click at [355, 484] on p "+919728808009" at bounding box center [382, 495] width 144 height 23
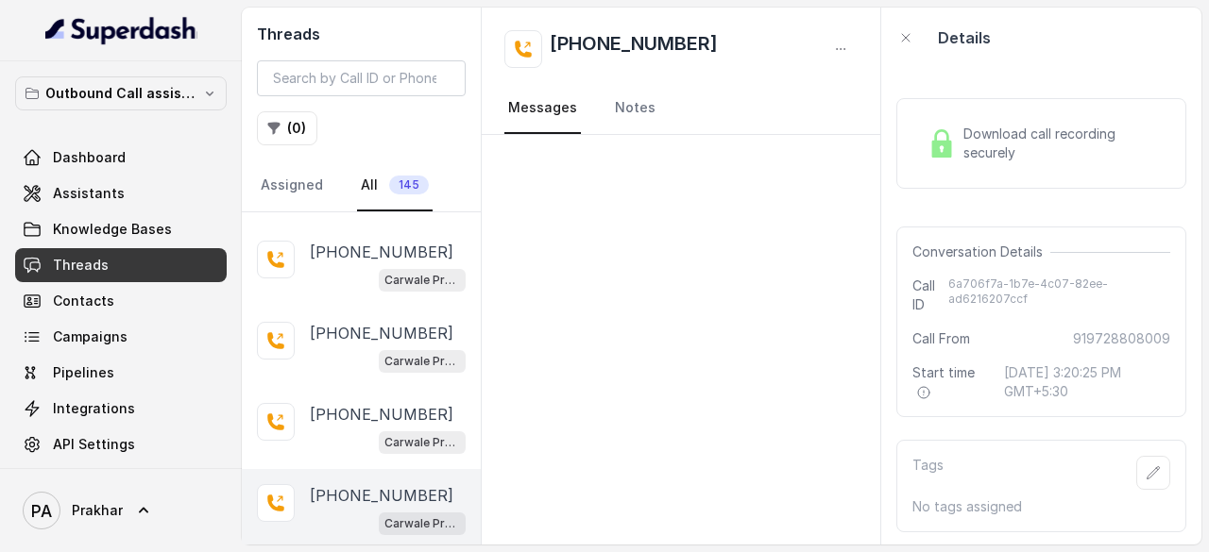
click at [1000, 152] on span "Download call recording securely" at bounding box center [1062, 144] width 199 height 38
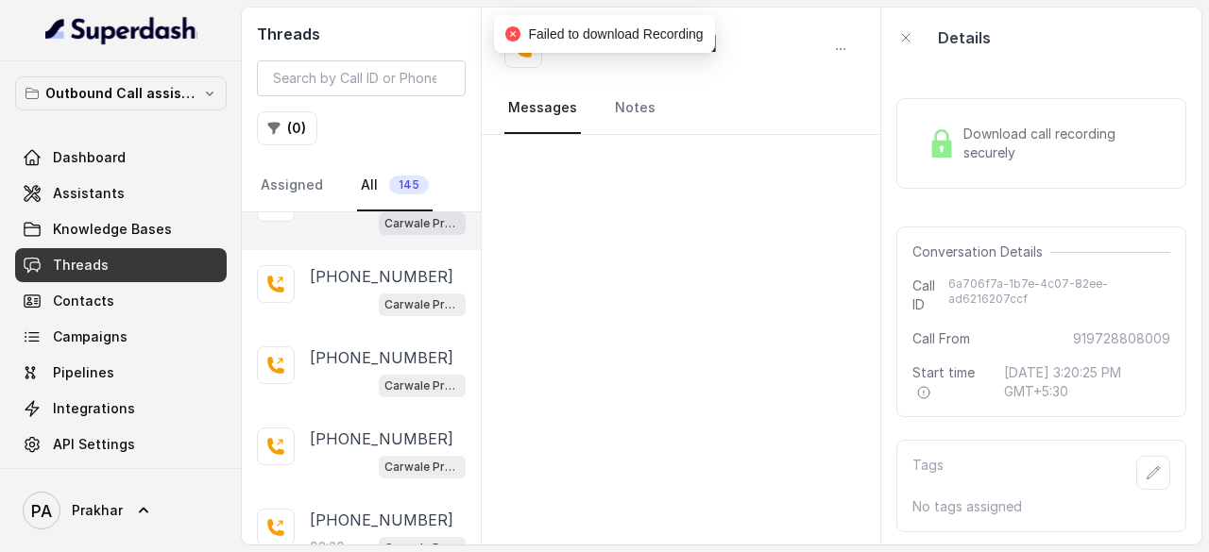
scroll to position [1263, 0]
click at [340, 427] on p "+919671647422" at bounding box center [382, 438] width 144 height 23
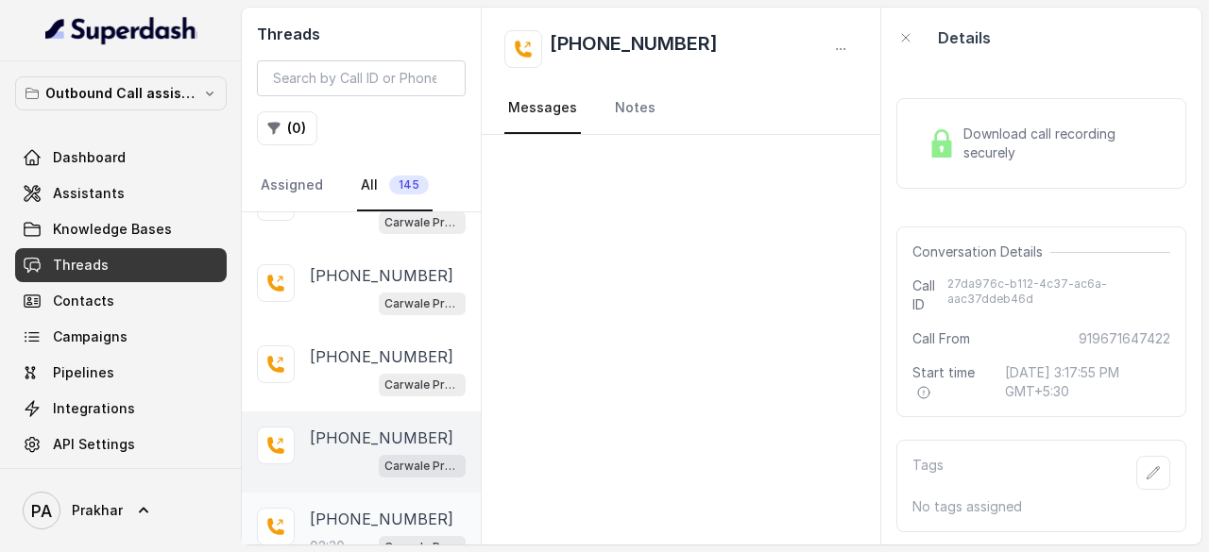
click at [338, 535] on div "02:30 Carwale Premium Voice Assistant" at bounding box center [388, 547] width 156 height 25
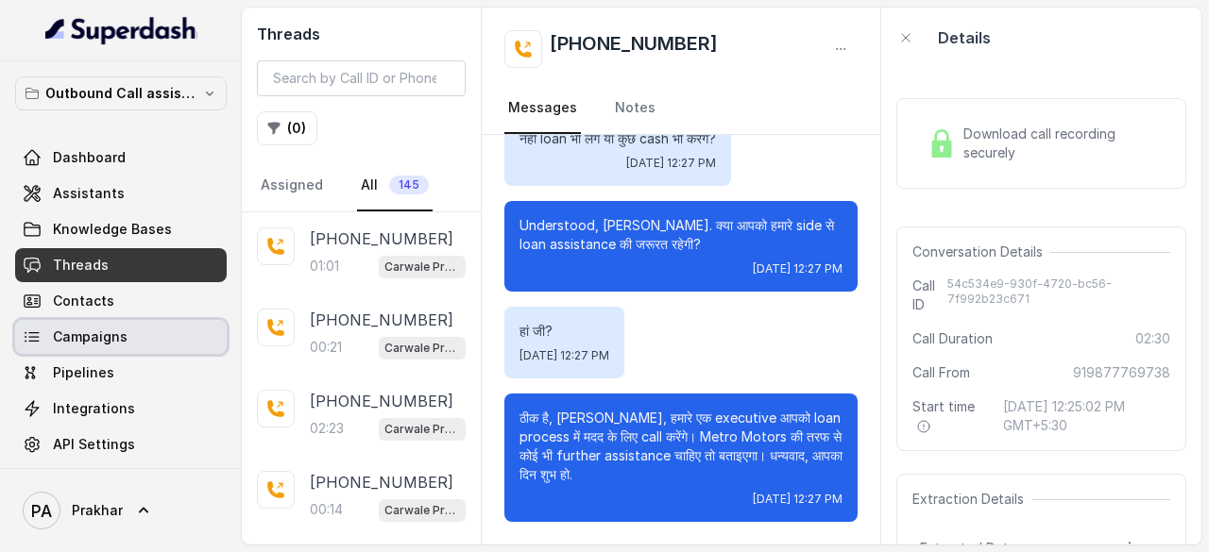
click at [111, 332] on span "Campaigns" at bounding box center [90, 337] width 75 height 19
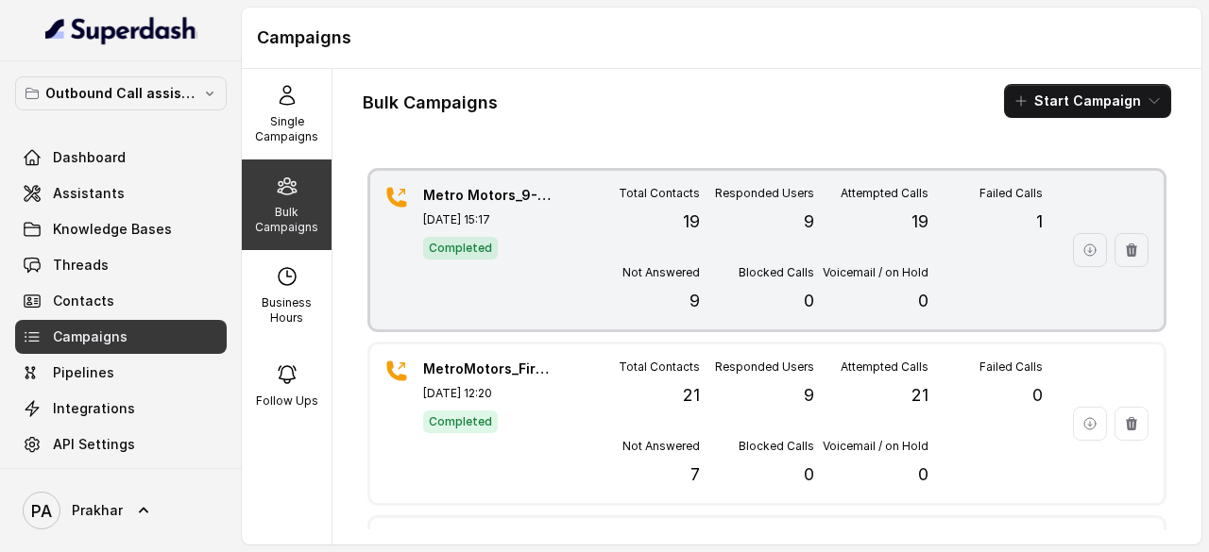
click at [691, 255] on div "Total Contacts 19 Responded Users 9 Attempted Calls 19 Failed Calls 1 Not Answe…" at bounding box center [814, 250] width 457 height 128
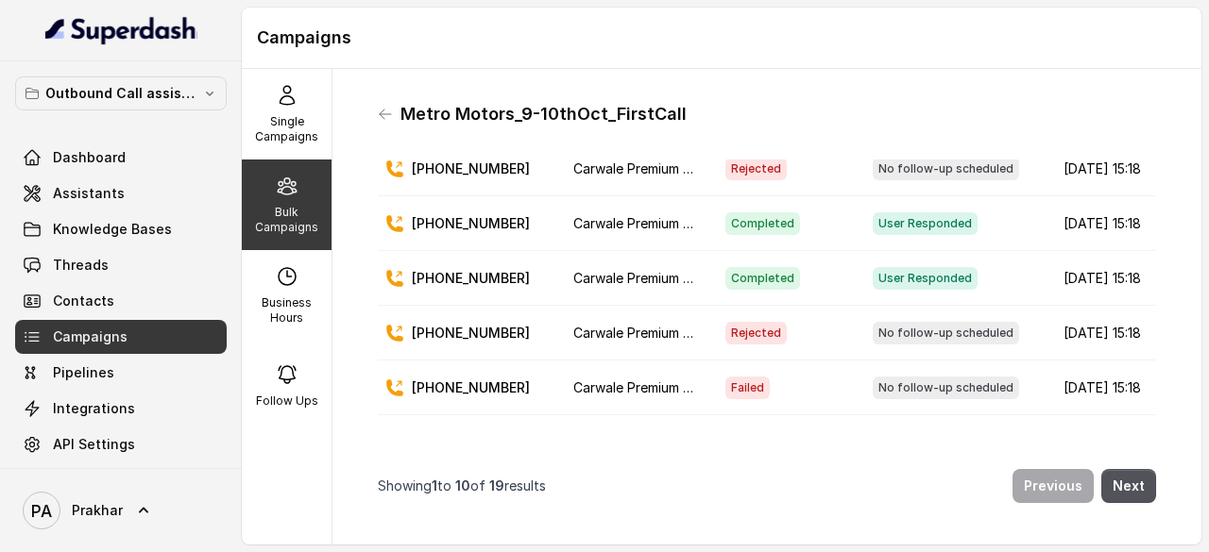
scroll to position [339, 0]
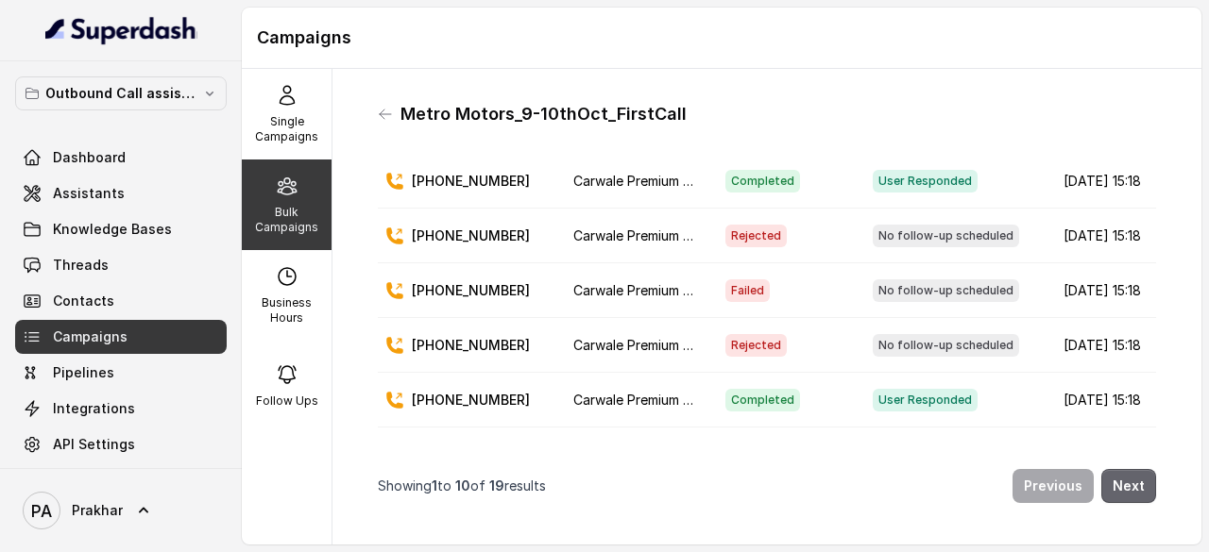
click at [1113, 469] on button "Next" at bounding box center [1128, 486] width 55 height 34
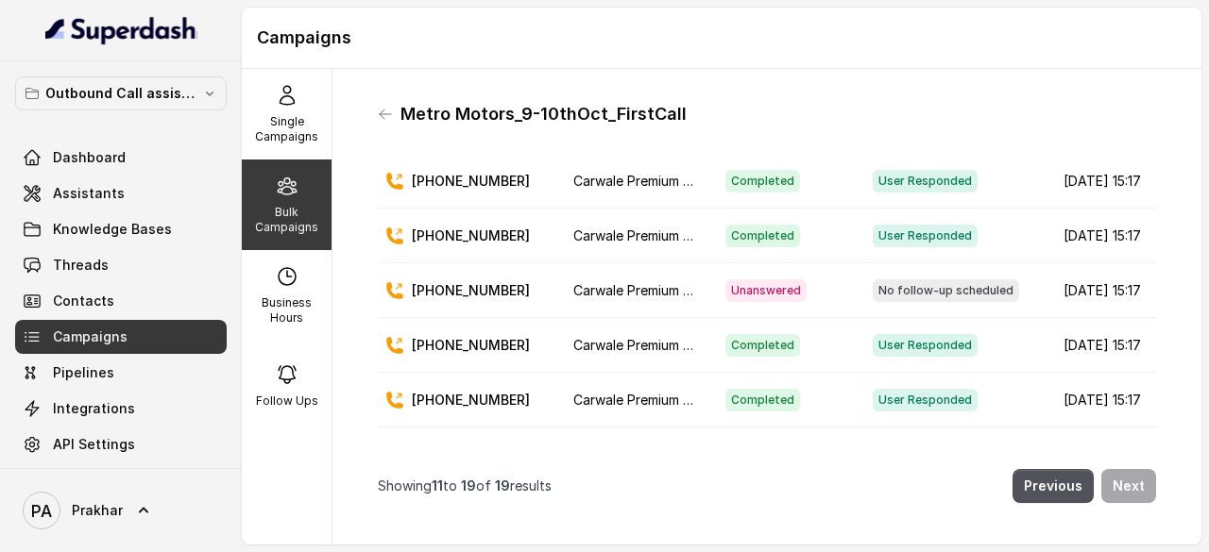
scroll to position [0, 0]
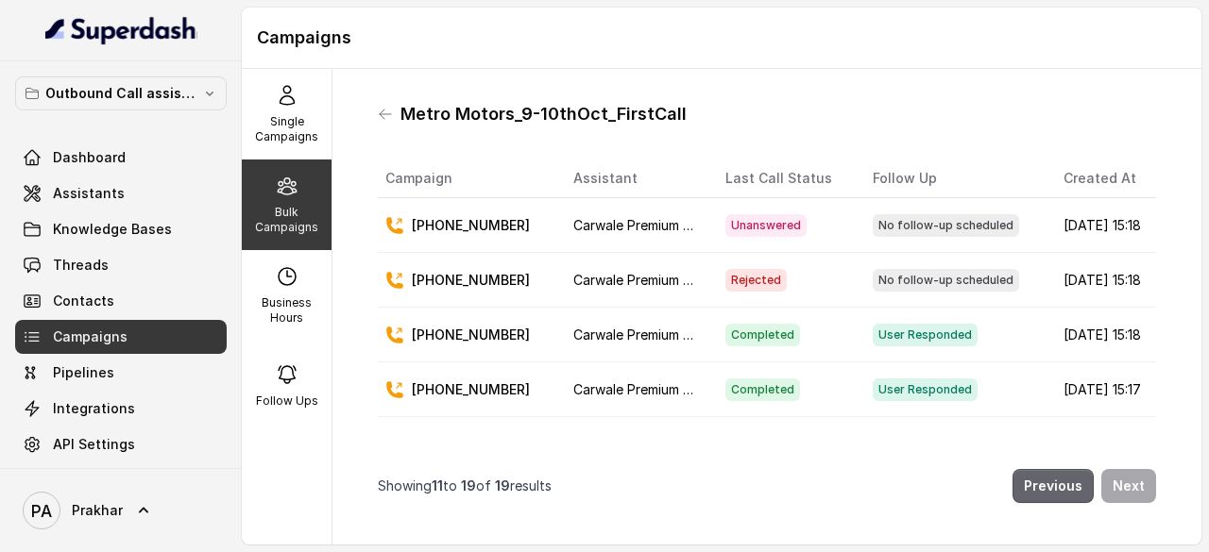
click at [1047, 472] on button "Previous" at bounding box center [1052, 486] width 81 height 34
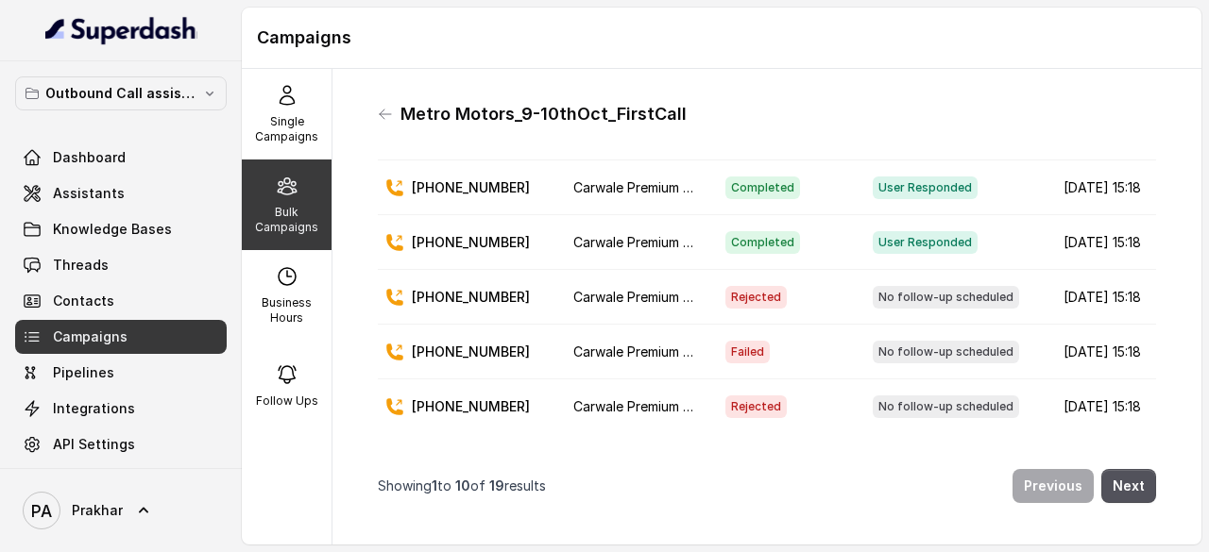
scroll to position [339, 0]
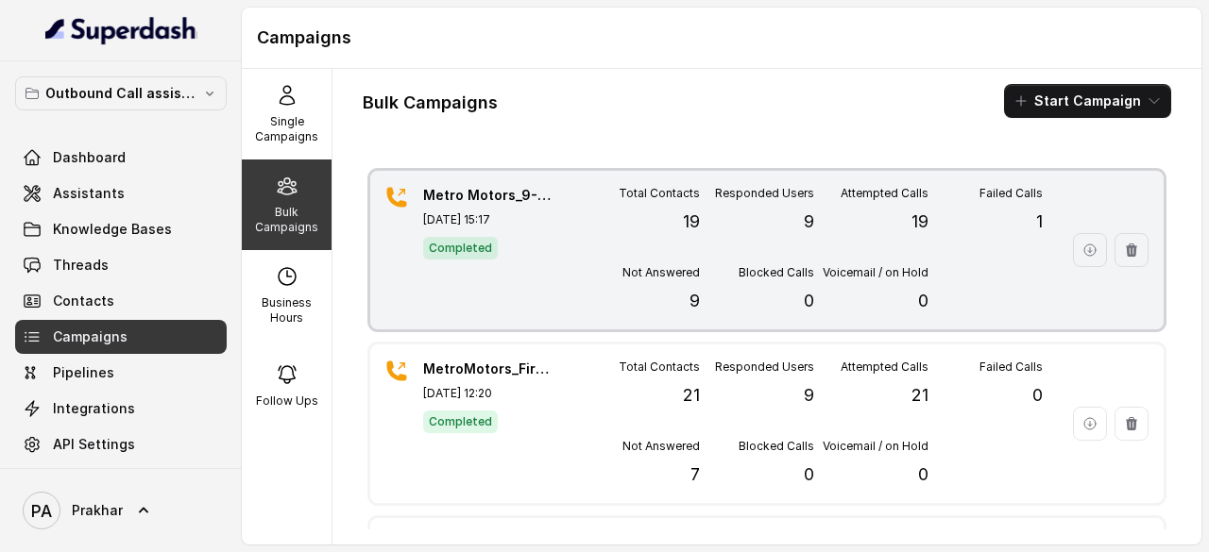
click at [882, 201] on div "Attempted Calls 19" at bounding box center [871, 210] width 114 height 49
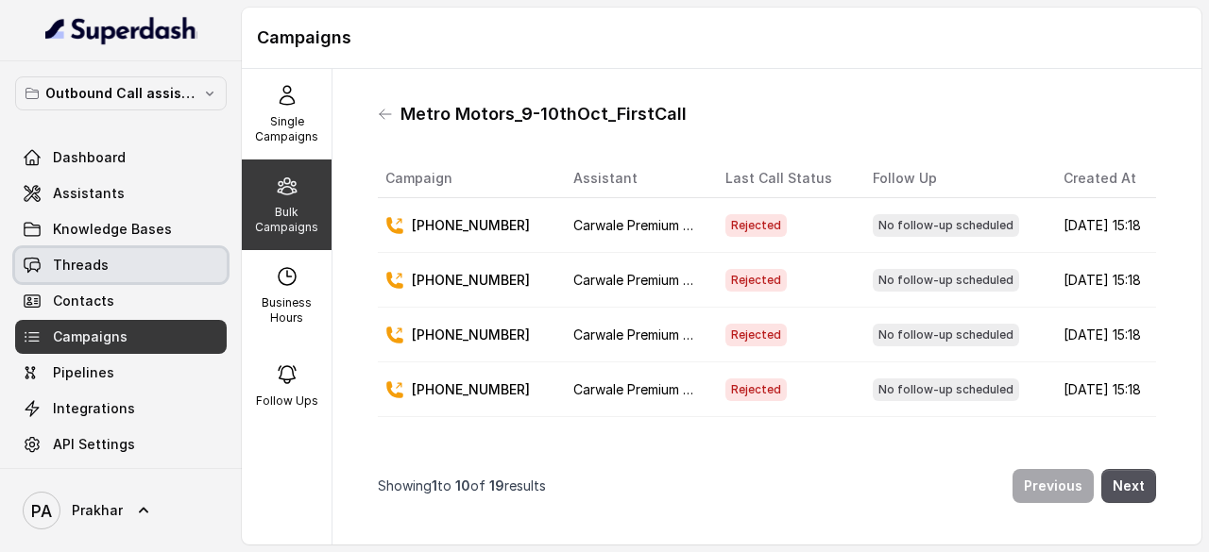
click at [114, 276] on link "Threads" at bounding box center [121, 265] width 212 height 34
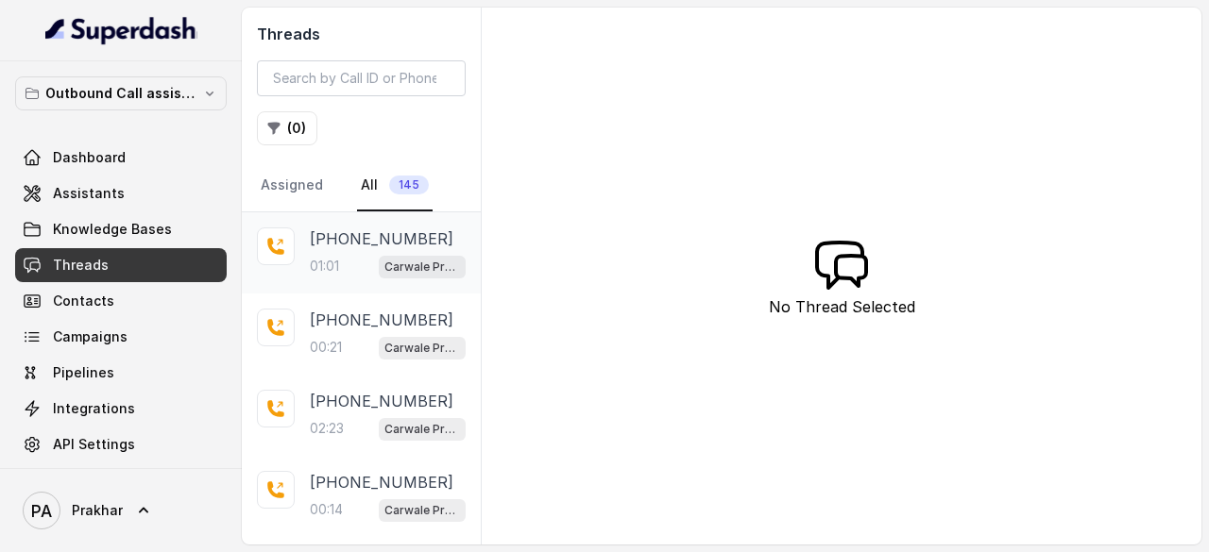
click at [346, 260] on div "01:01 Carwale Premium Voice Assistant" at bounding box center [388, 266] width 156 height 25
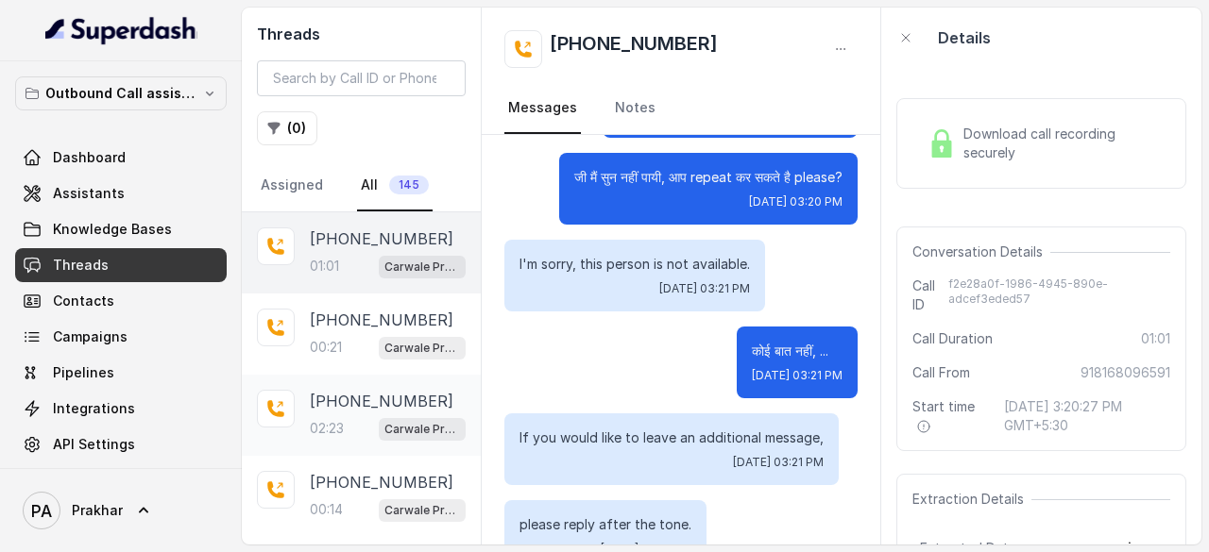
scroll to position [323, 0]
click at [348, 445] on div "+919728853021 02:23 Carwale Premium Voice Assistant" at bounding box center [361, 415] width 239 height 81
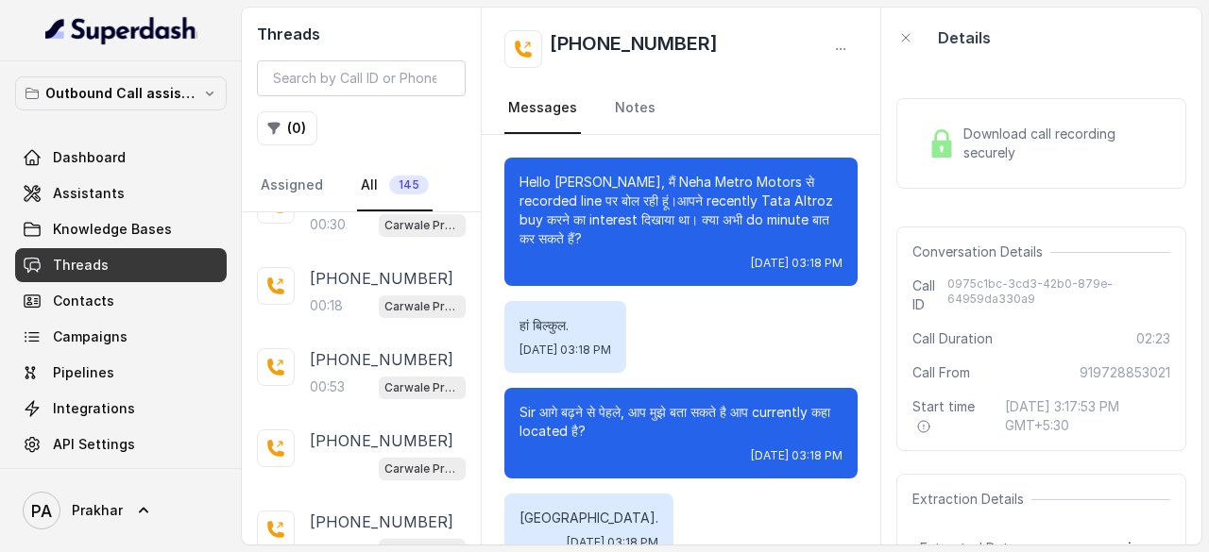
scroll to position [622, 0]
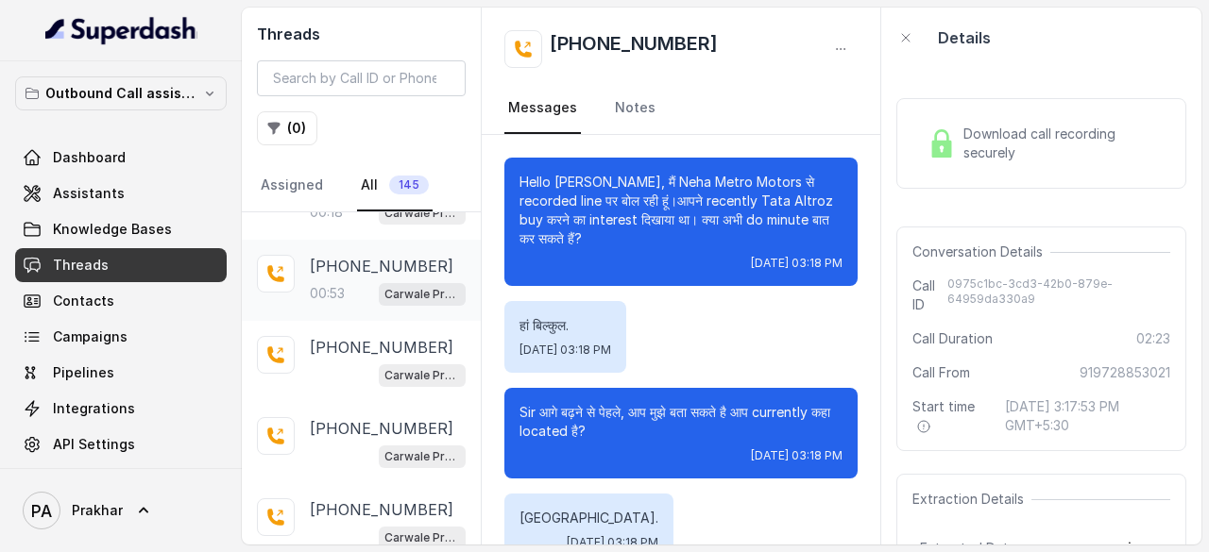
click at [348, 294] on div "00:53 Carwale Premium Voice Assistant" at bounding box center [388, 293] width 156 height 25
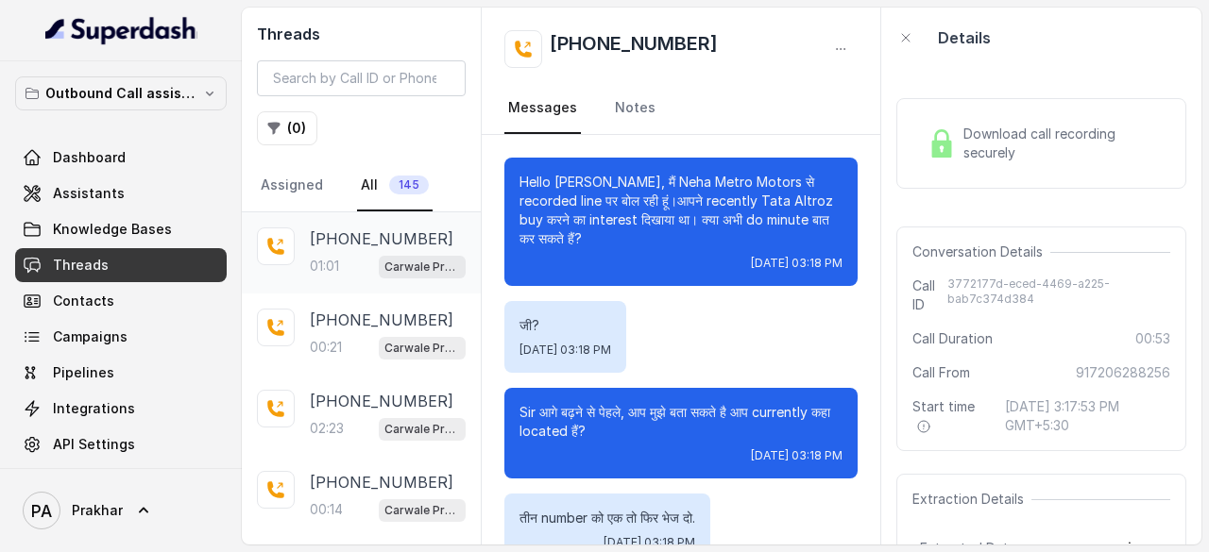
click at [349, 258] on div "01:01 Carwale Premium Voice Assistant" at bounding box center [388, 266] width 156 height 25
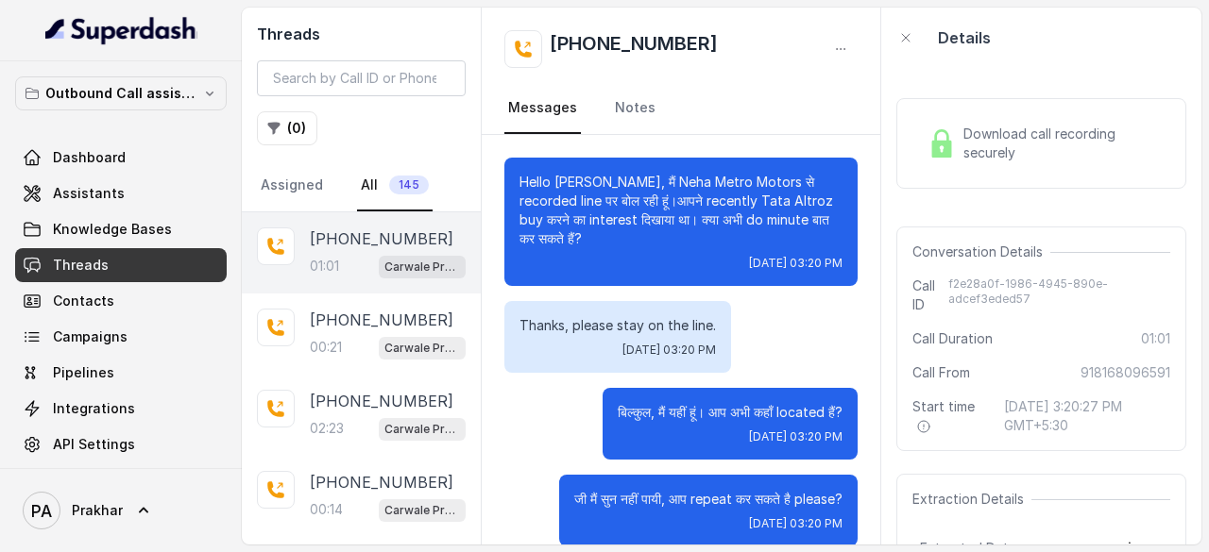
scroll to position [515, 0]
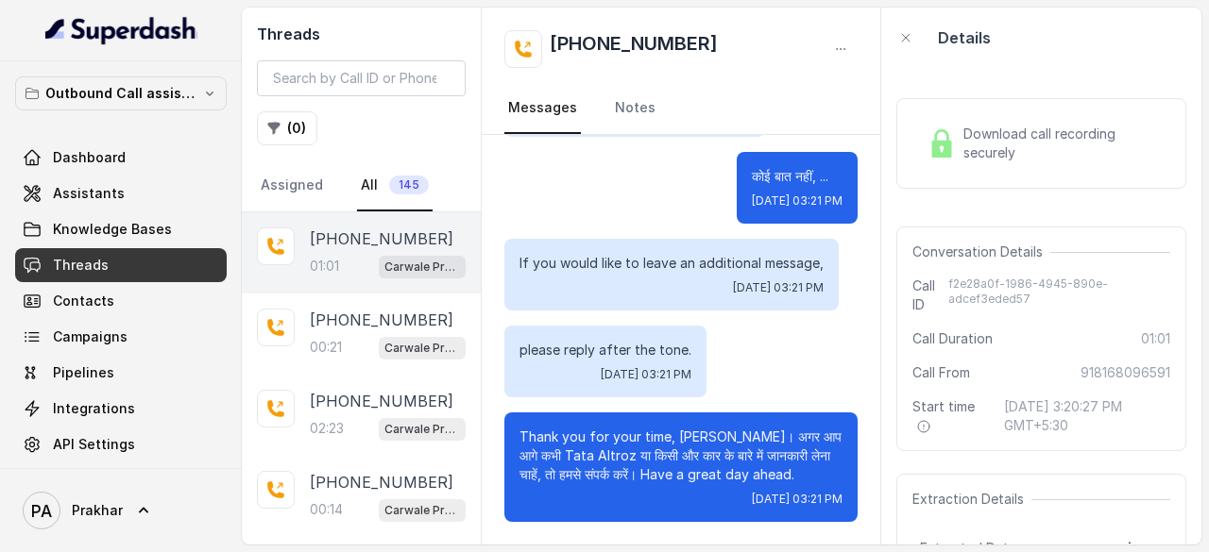
click at [980, 150] on span "Download call recording securely" at bounding box center [1062, 144] width 199 height 38
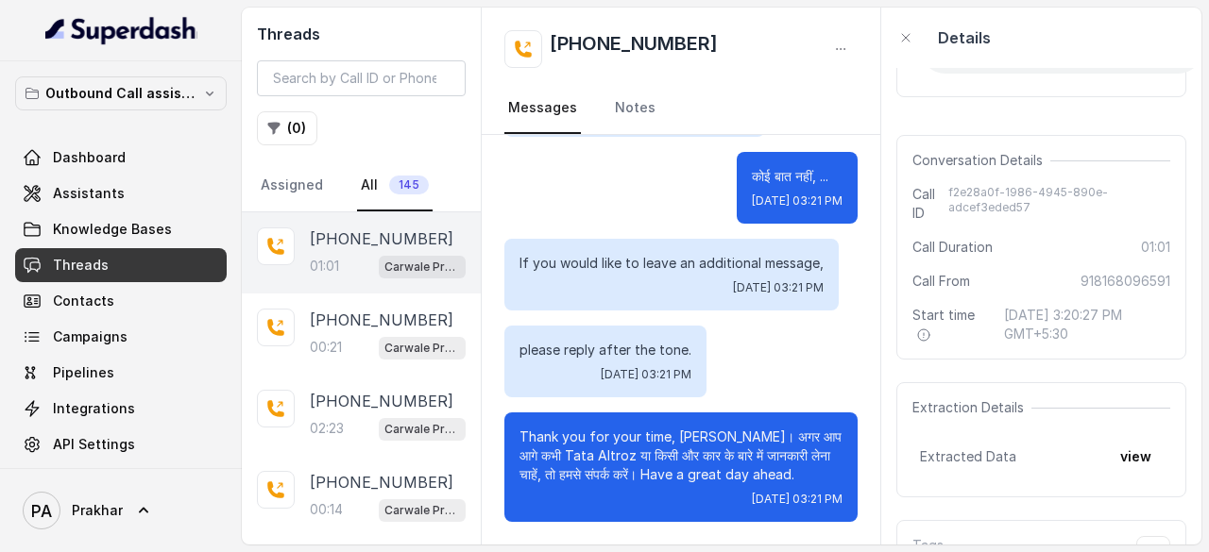
scroll to position [227, 0]
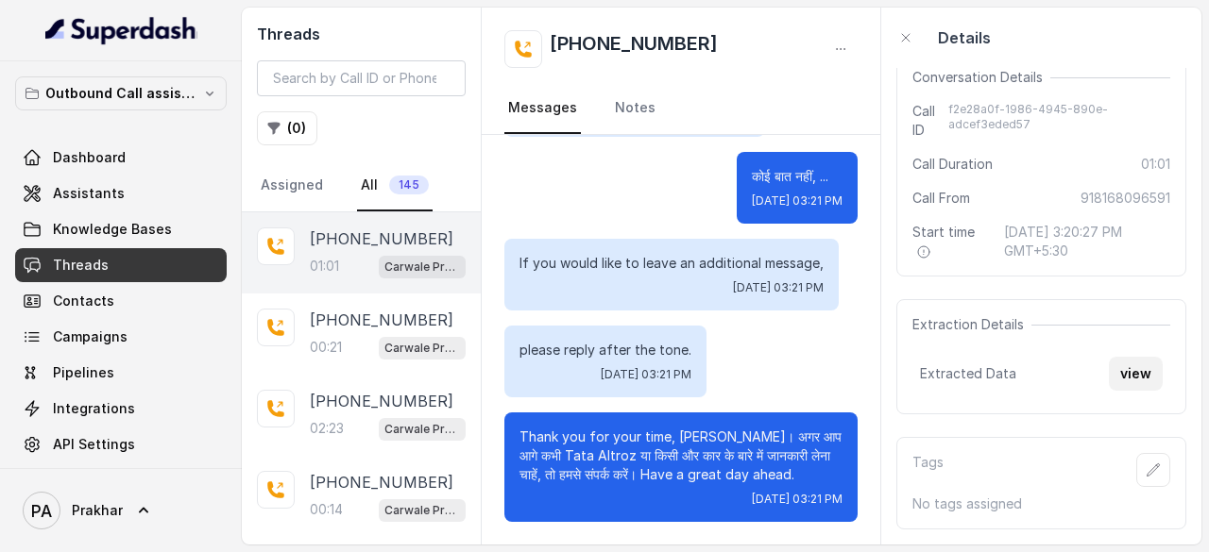
click at [1138, 357] on button "view" at bounding box center [1136, 374] width 54 height 34
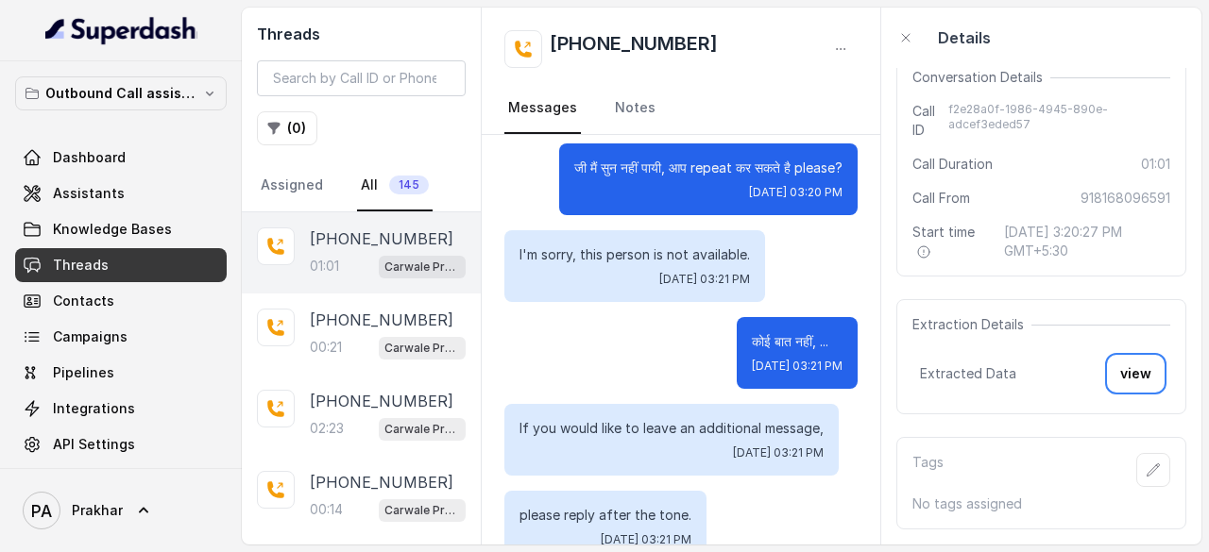
scroll to position [330, 0]
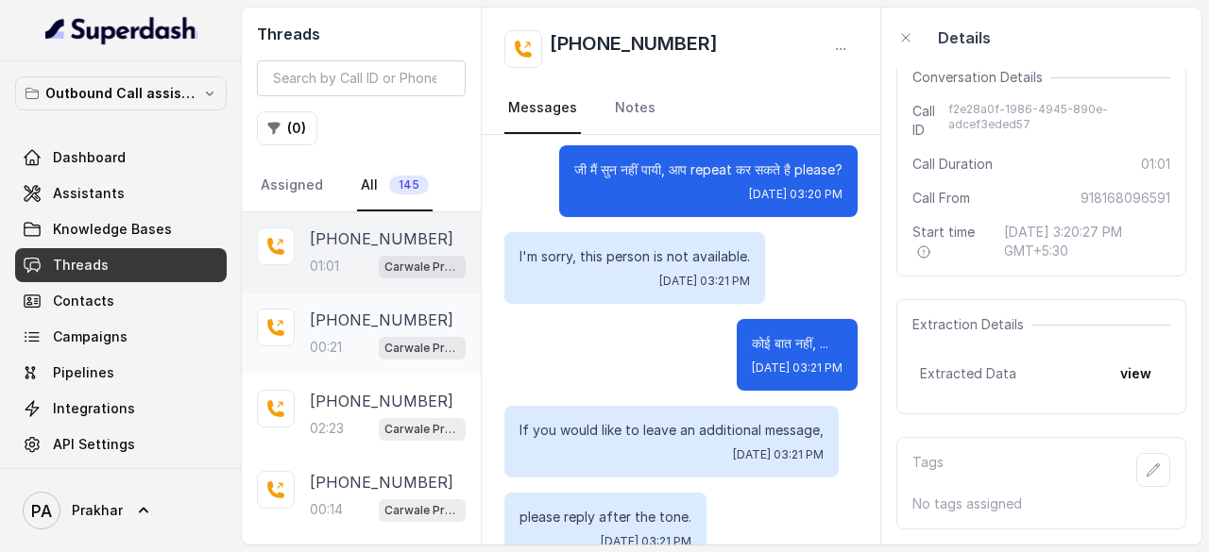
click at [322, 356] on div "00:21 Carwale Premium Voice Assistant" at bounding box center [388, 347] width 156 height 25
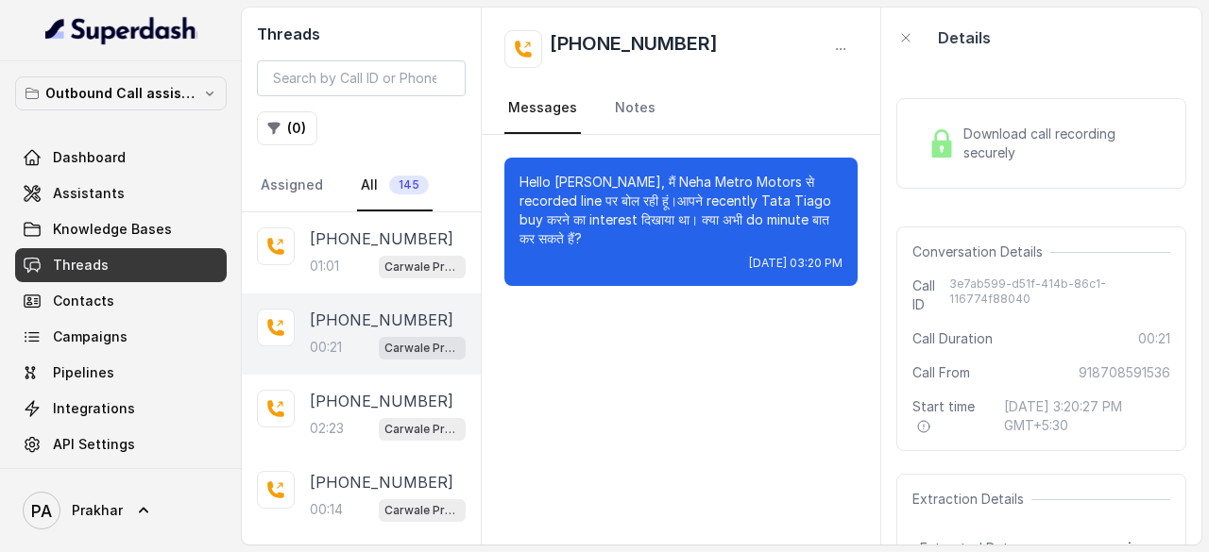
click at [933, 146] on img at bounding box center [941, 143] width 28 height 28
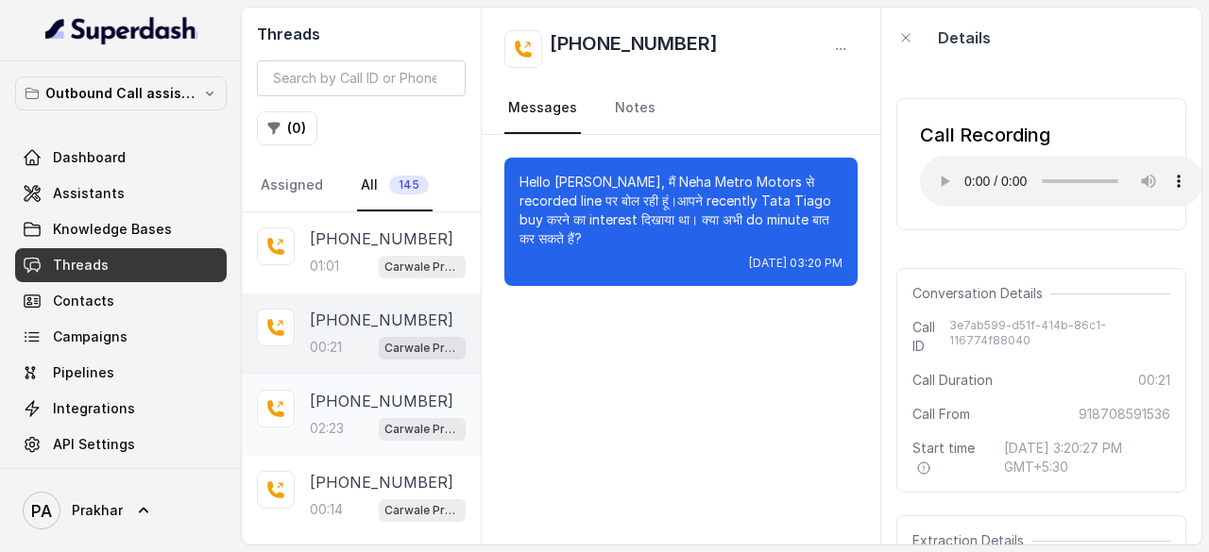
click at [328, 407] on p "+919728853021" at bounding box center [382, 401] width 144 height 23
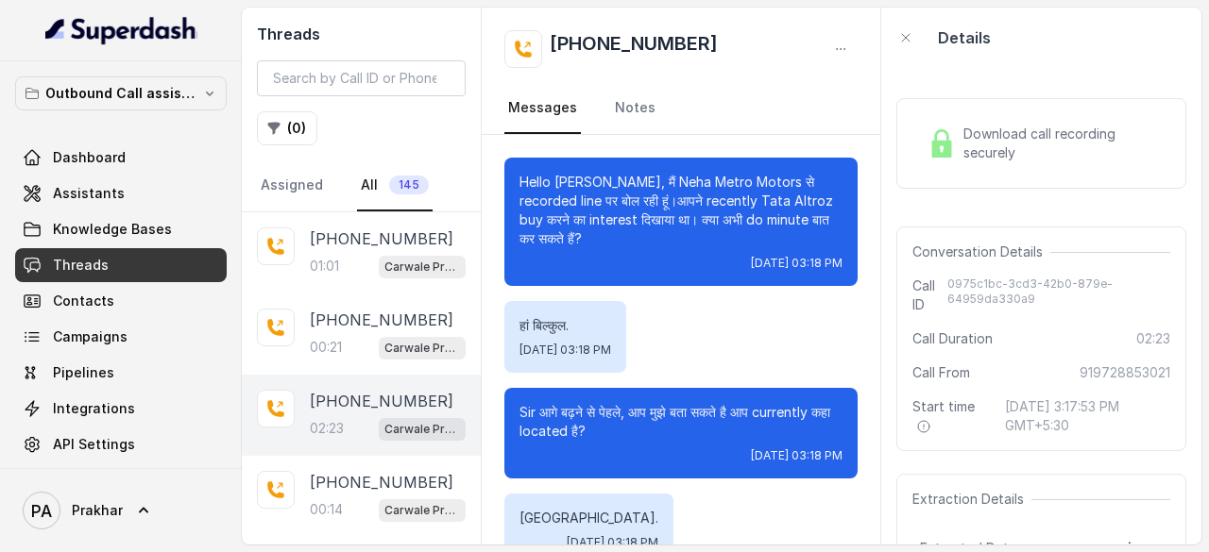
scroll to position [2951, 0]
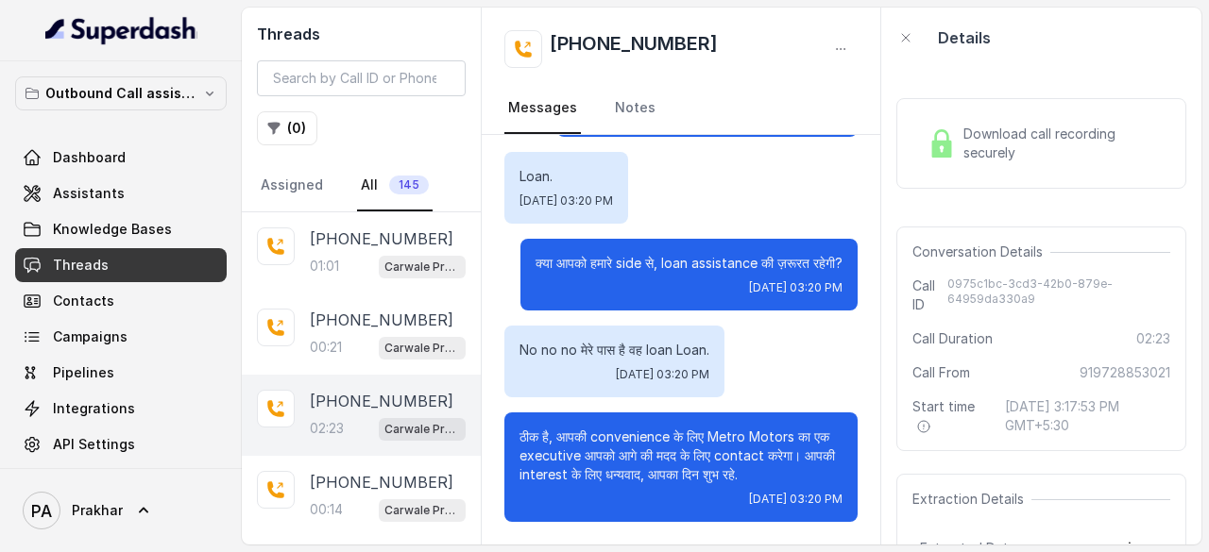
click at [952, 146] on img at bounding box center [941, 143] width 28 height 28
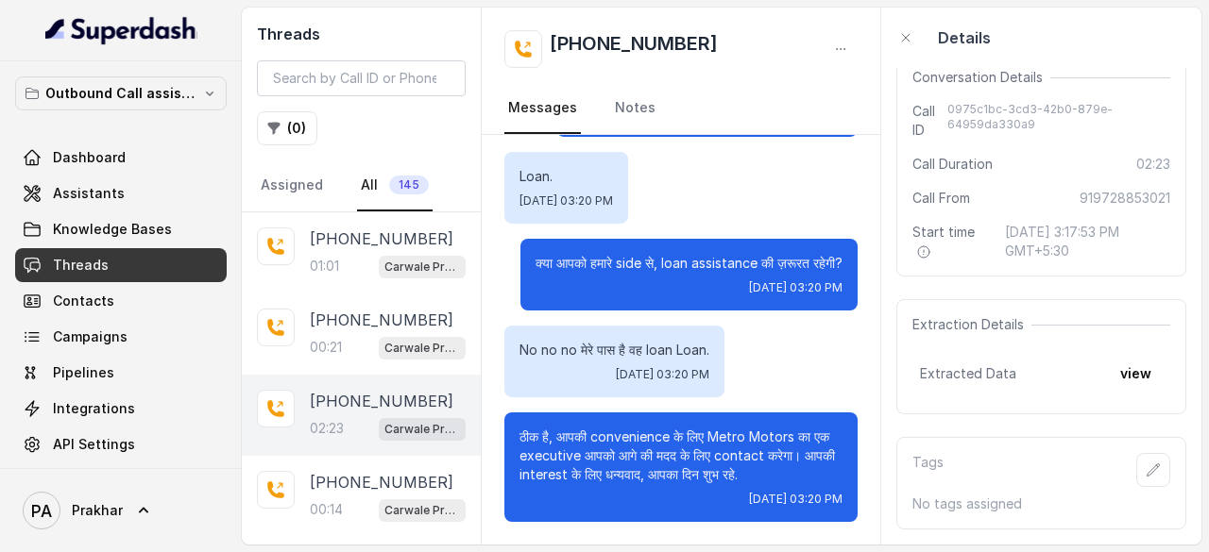
scroll to position [225, 0]
click at [1131, 357] on button "view" at bounding box center [1136, 374] width 54 height 34
click at [1112, 379] on button "view" at bounding box center [1136, 374] width 54 height 34
click at [353, 498] on div "00:14 Carwale Premium Voice Assistant" at bounding box center [388, 510] width 156 height 25
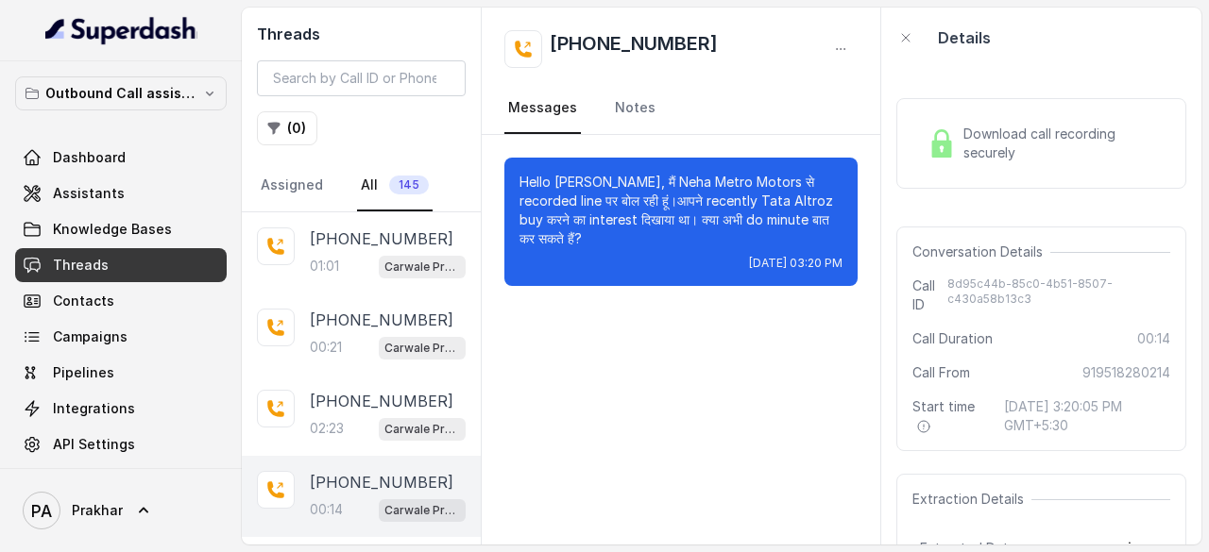
click at [961, 142] on div "Download call recording securely" at bounding box center [1041, 143] width 243 height 43
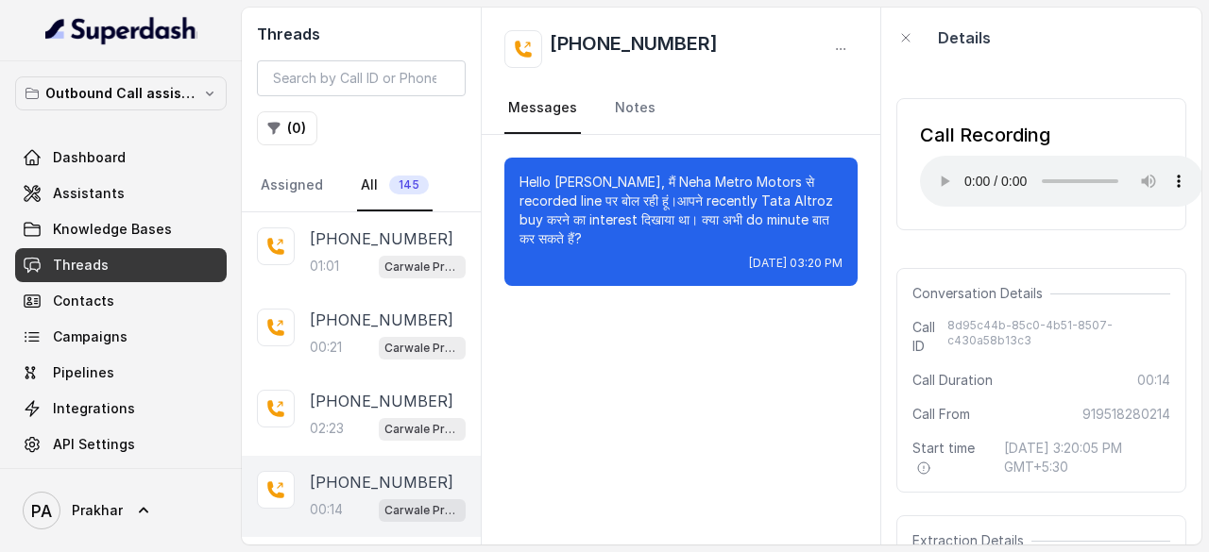
scroll to position [227, 0]
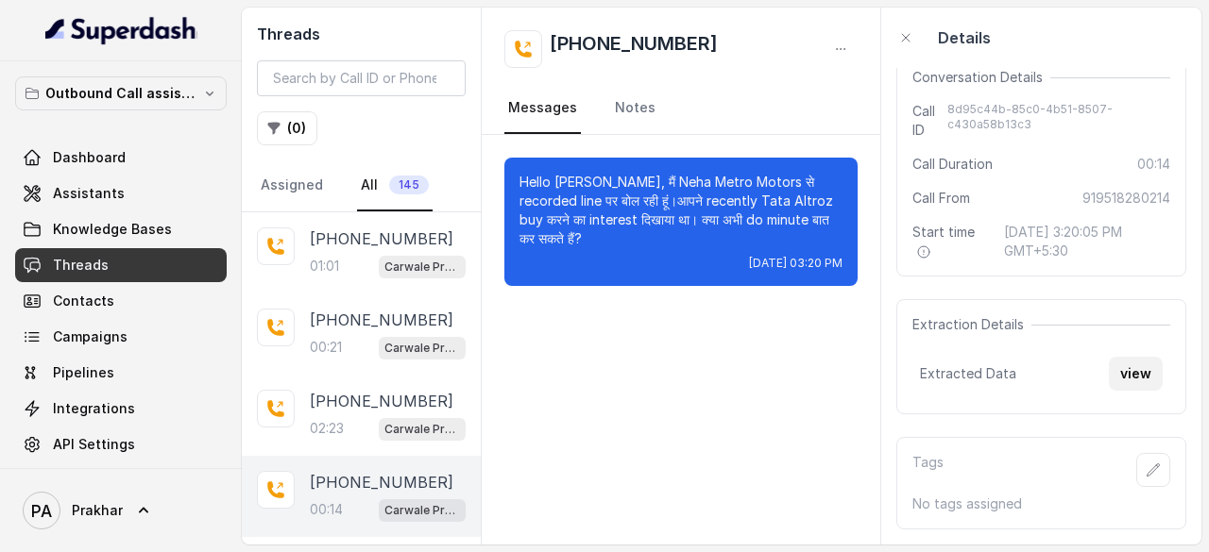
click at [1122, 357] on button "view" at bounding box center [1136, 374] width 54 height 34
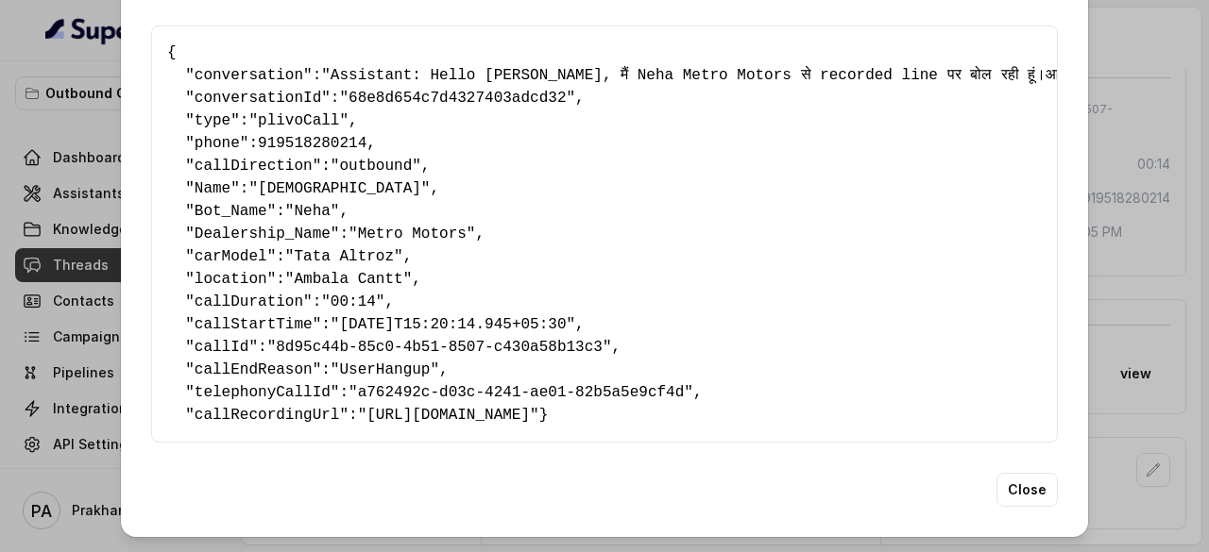
scroll to position [0, 0]
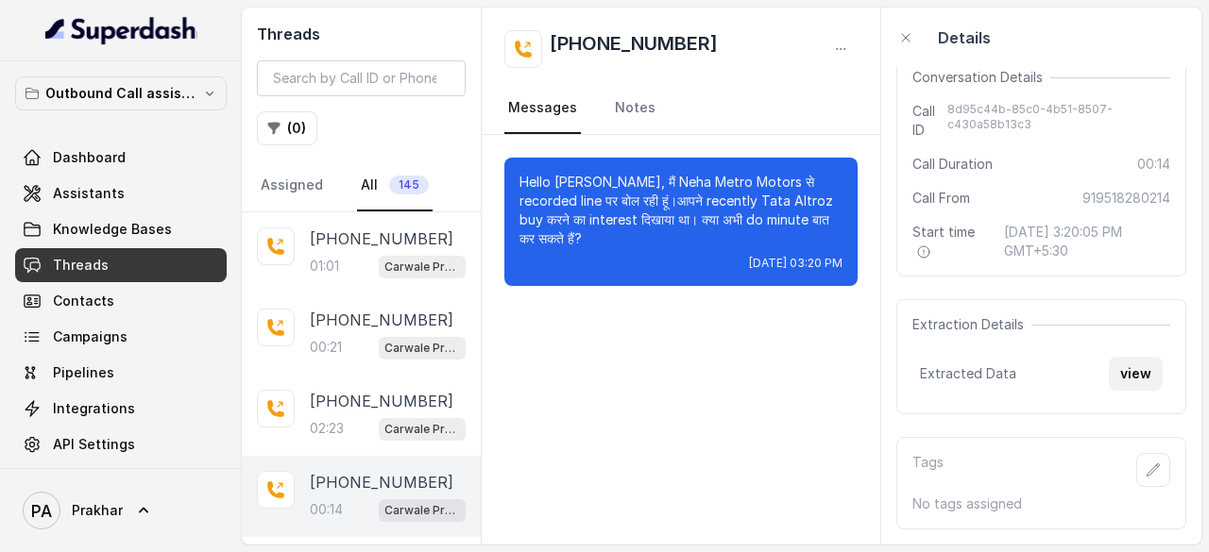
click at [1130, 363] on button "view" at bounding box center [1136, 374] width 54 height 34
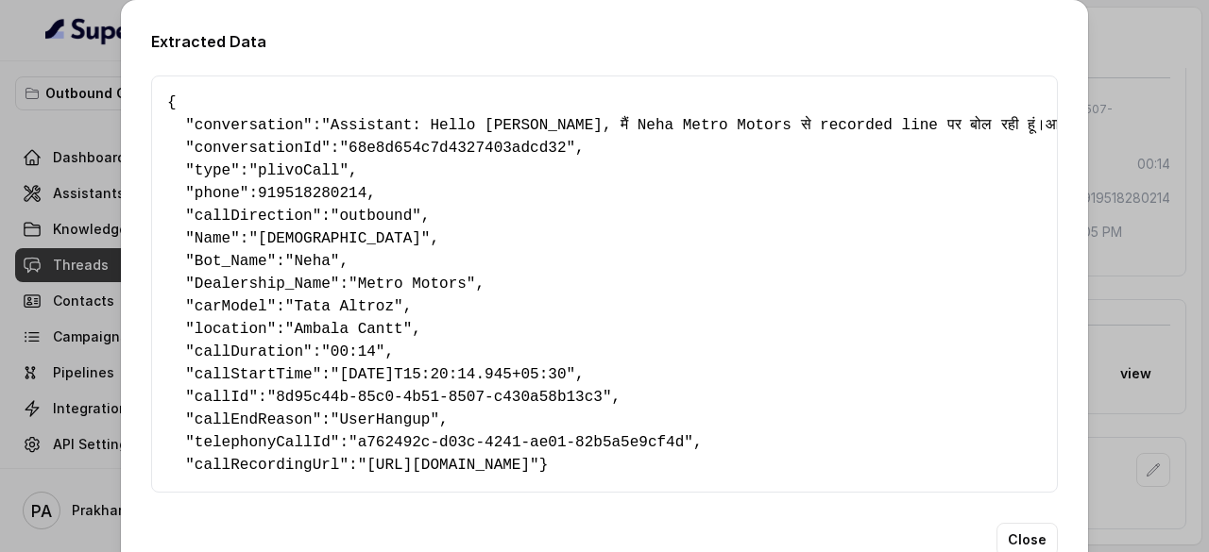
scroll to position [85, 0]
